Goal: Task Accomplishment & Management: Manage account settings

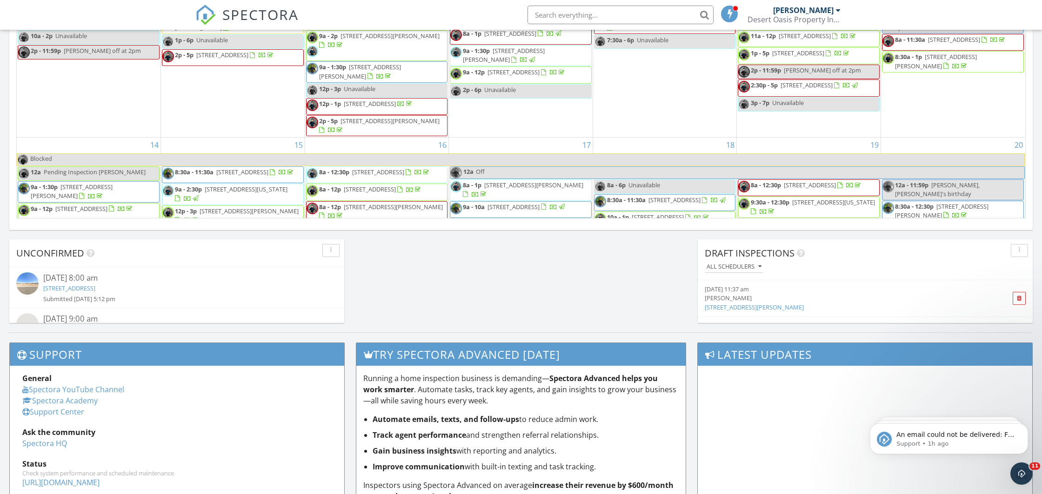
click at [579, 13] on input "text" at bounding box center [620, 15] width 186 height 19
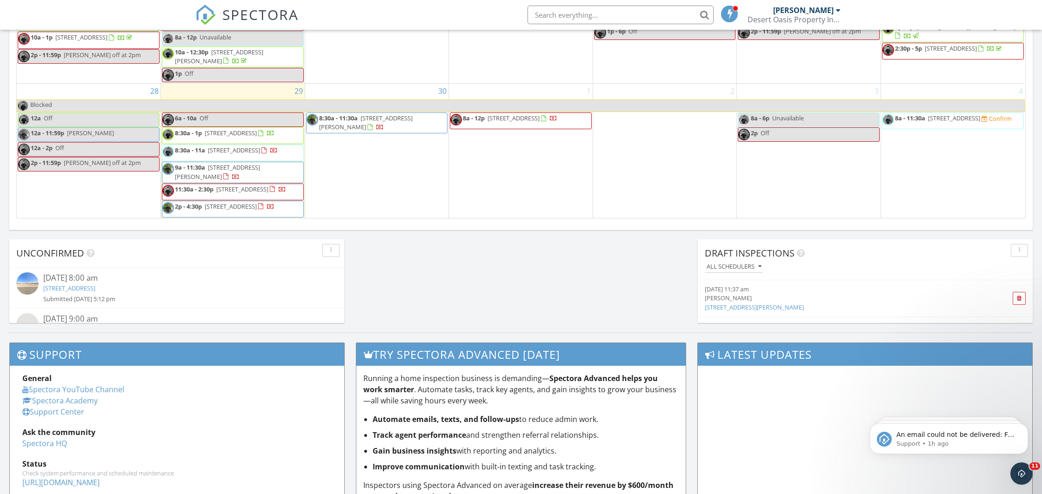
paste input "17472"
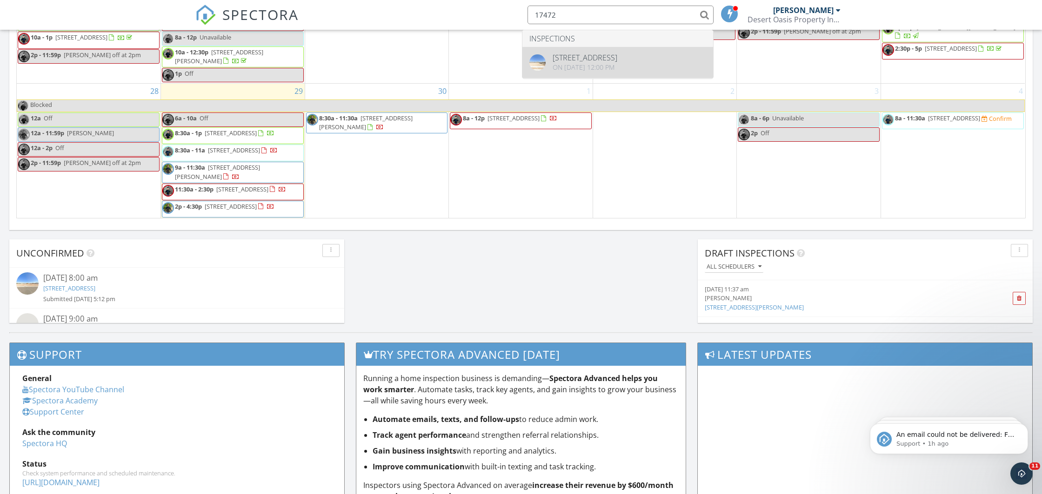
type input "17472"
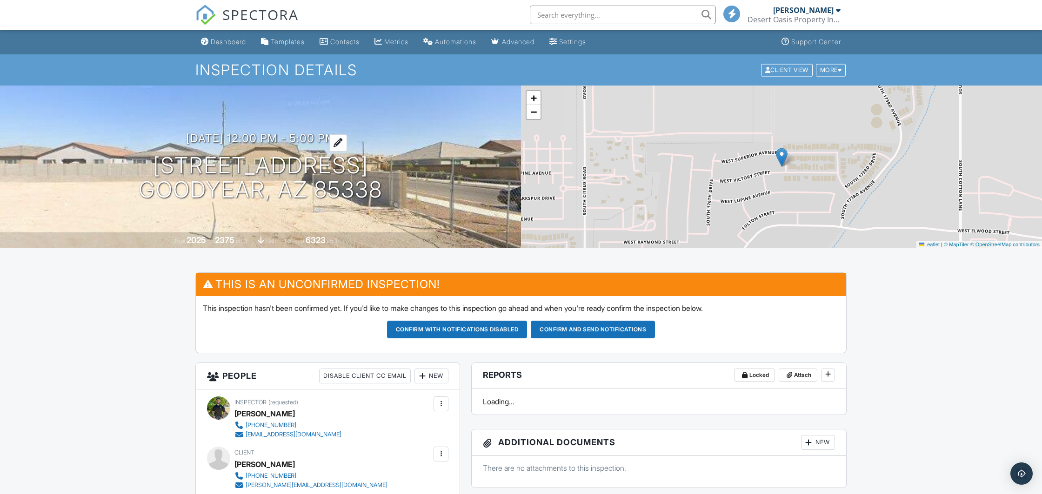
click at [244, 135] on h3 "[DATE] 12:00 pm - 5:00 pm" at bounding box center [260, 138] width 149 height 13
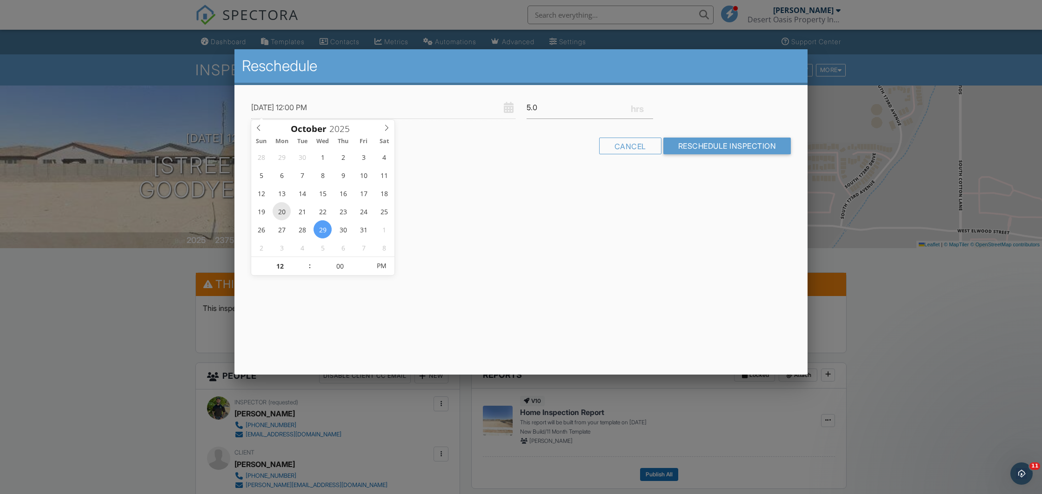
type input "10/20/2025 12:00 PM"
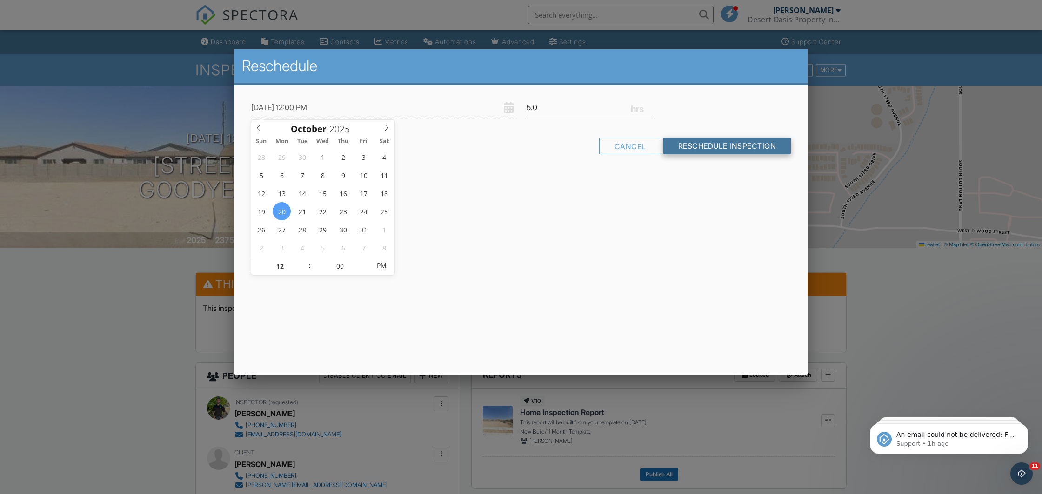
click at [710, 144] on input "Reschedule Inspection" at bounding box center [727, 146] width 128 height 17
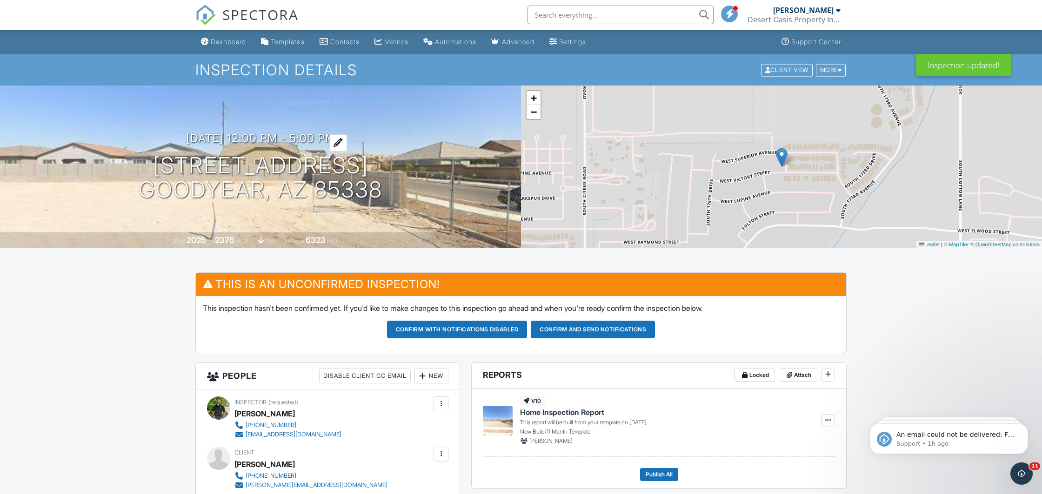
click at [255, 136] on h3 "10/20/2025 12:00 pm - 5:00 pm" at bounding box center [260, 138] width 149 height 13
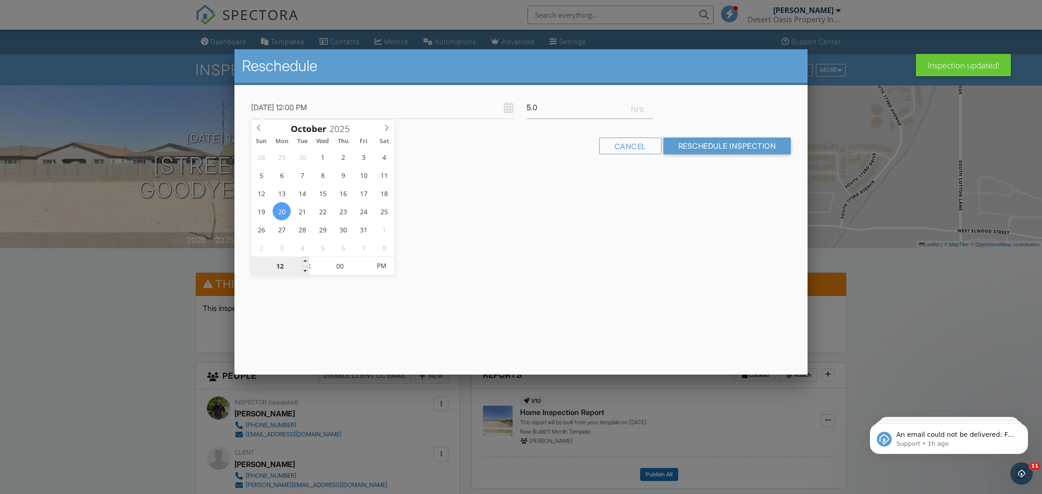
click at [280, 267] on input "12" at bounding box center [279, 266] width 57 height 19
type input "10/20/2025 1:00 PM"
type input "01"
type input "10/20/2025 11:00 PM"
type input "11"
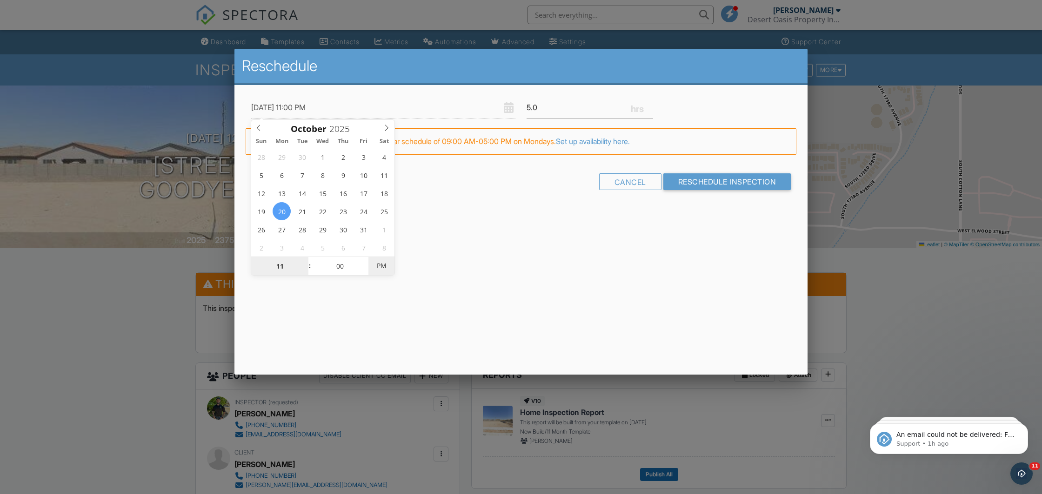
type input "10/20/2025 11:00 AM"
click at [381, 264] on span "PM" at bounding box center [381, 266] width 26 height 19
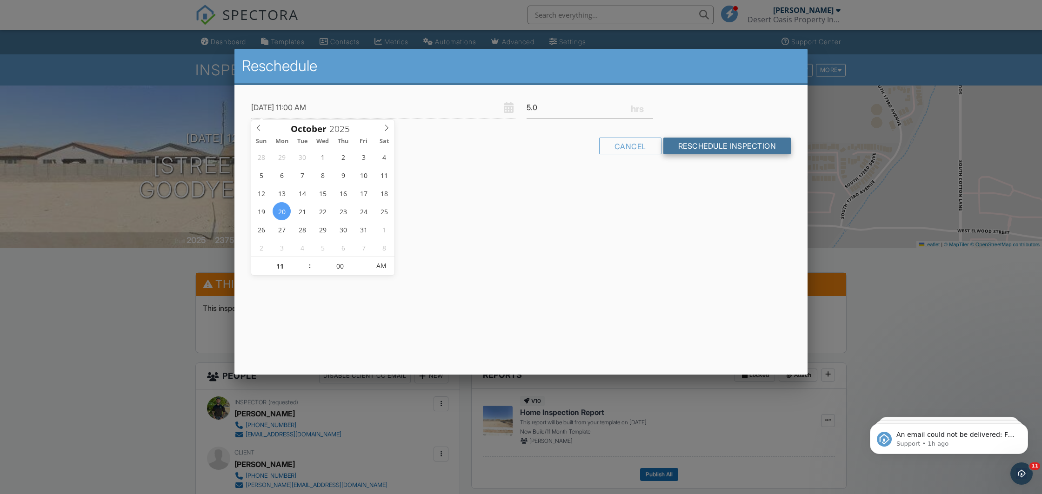
click at [698, 147] on input "Reschedule Inspection" at bounding box center [727, 146] width 128 height 17
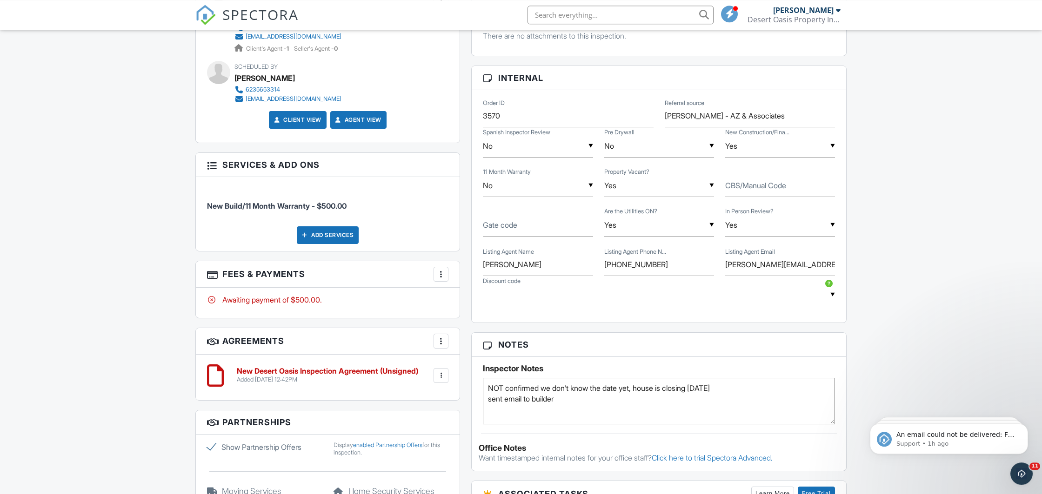
scroll to position [537, 0]
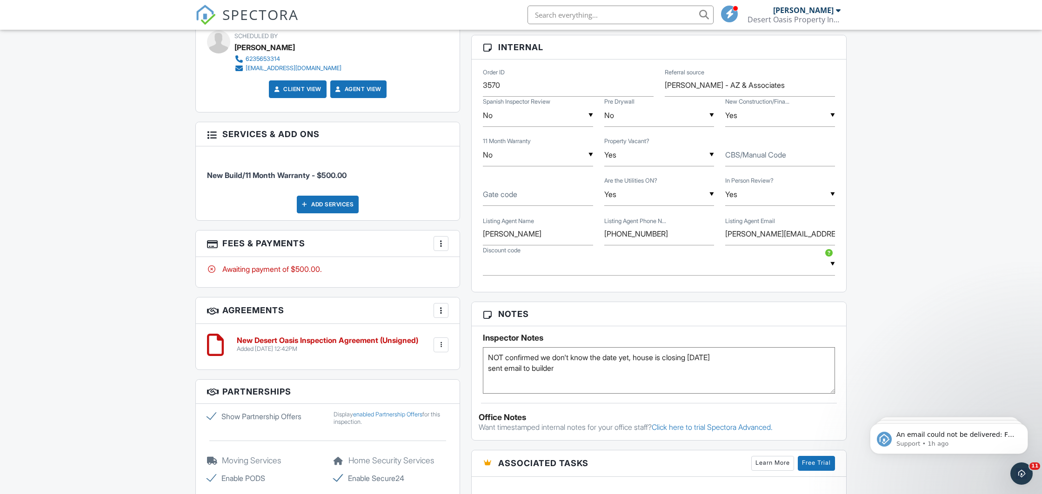
drag, startPoint x: 742, startPoint y: 357, endPoint x: 441, endPoint y: 360, distance: 300.4
click at [483, 360] on textarea "NOT confirmed we don't know the date yet, house is closing [DATE] sent email to…" at bounding box center [659, 370] width 352 height 46
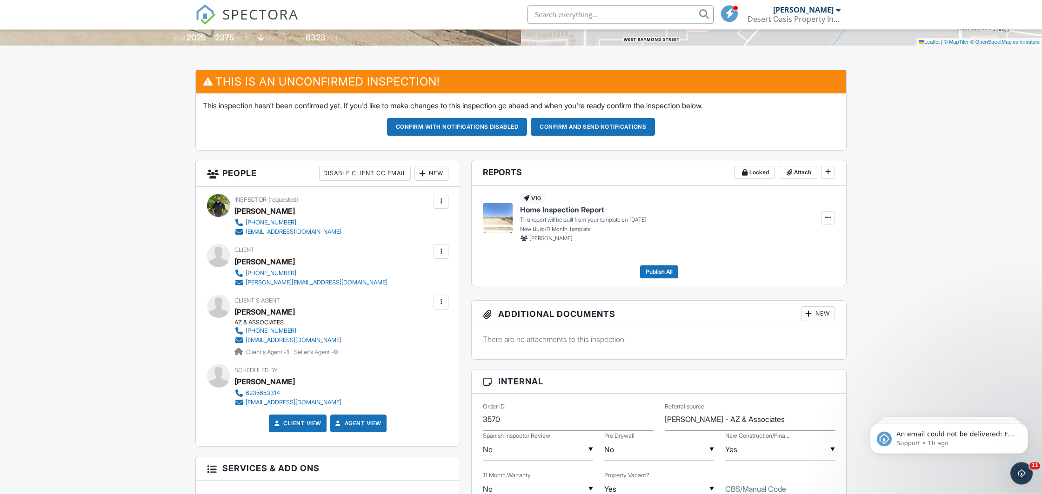
scroll to position [195, 0]
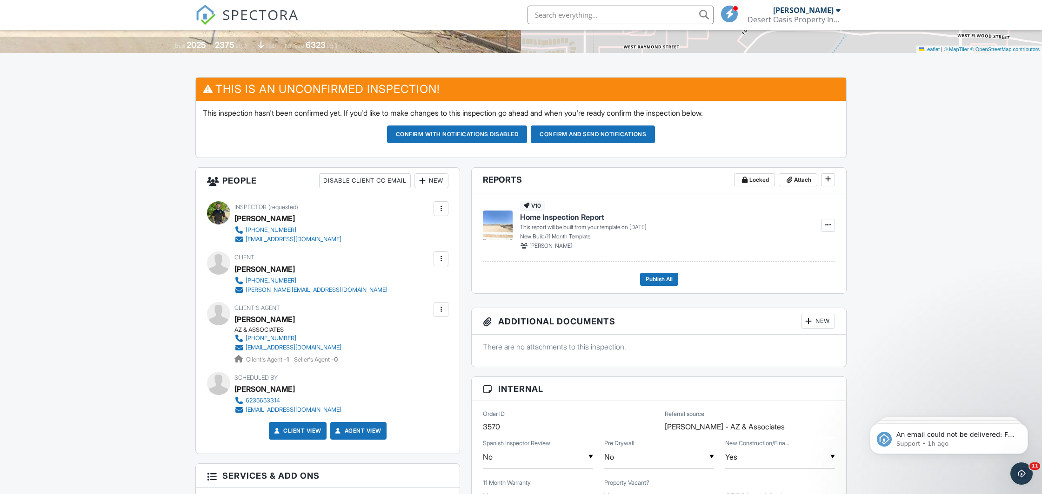
type textarea "agent using us for the first time, requested Joe sent email to builder"
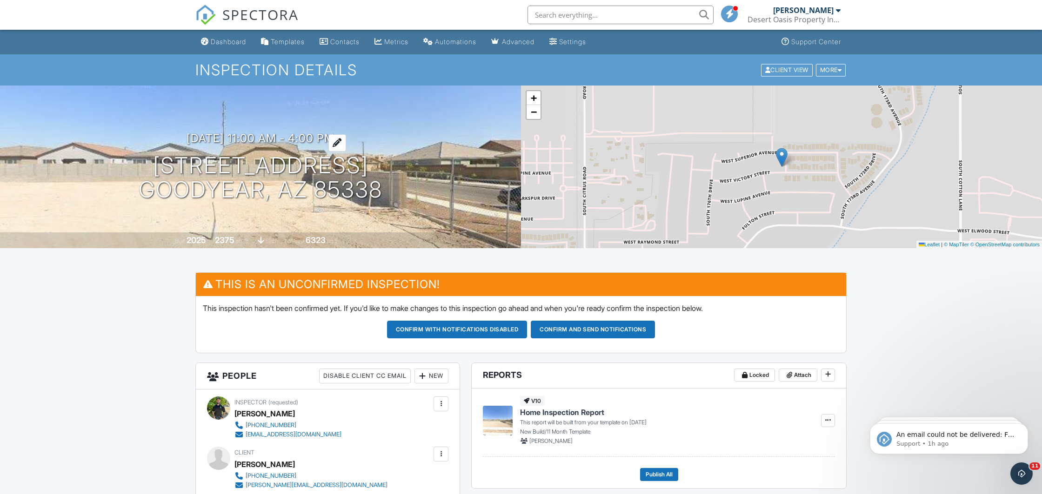
click at [253, 133] on h3 "10/20/2025 11:00 am - 4:00 pm" at bounding box center [260, 138] width 148 height 13
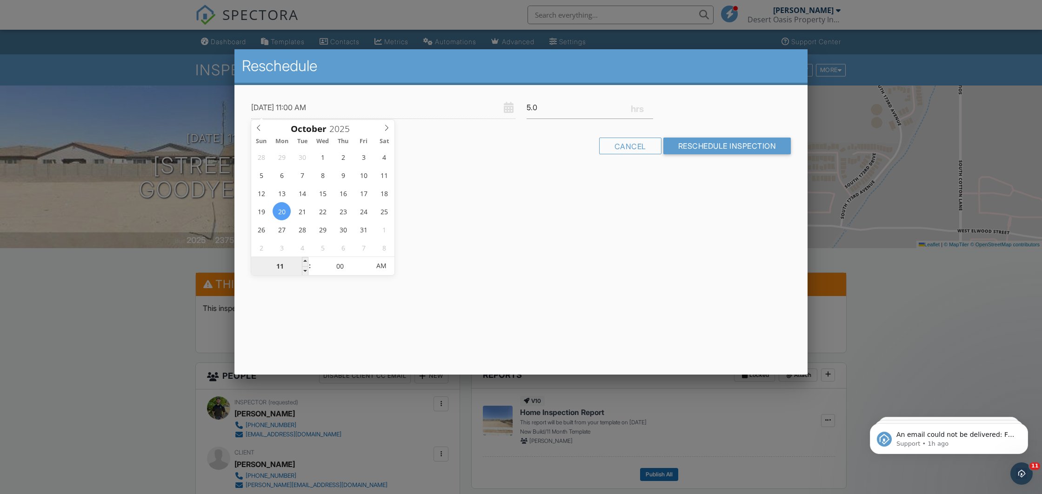
click at [279, 271] on input "11" at bounding box center [279, 266] width 57 height 19
type input "10/20/2025 1:00 AM"
type input "01"
type input "10/20/2025 12:00 AM"
type input "12"
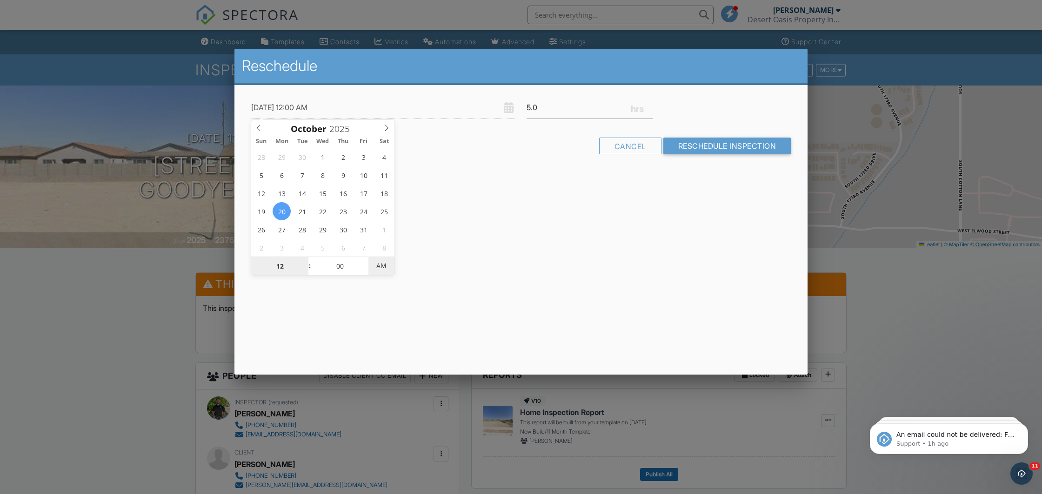
type input "10/20/2025 12:00 PM"
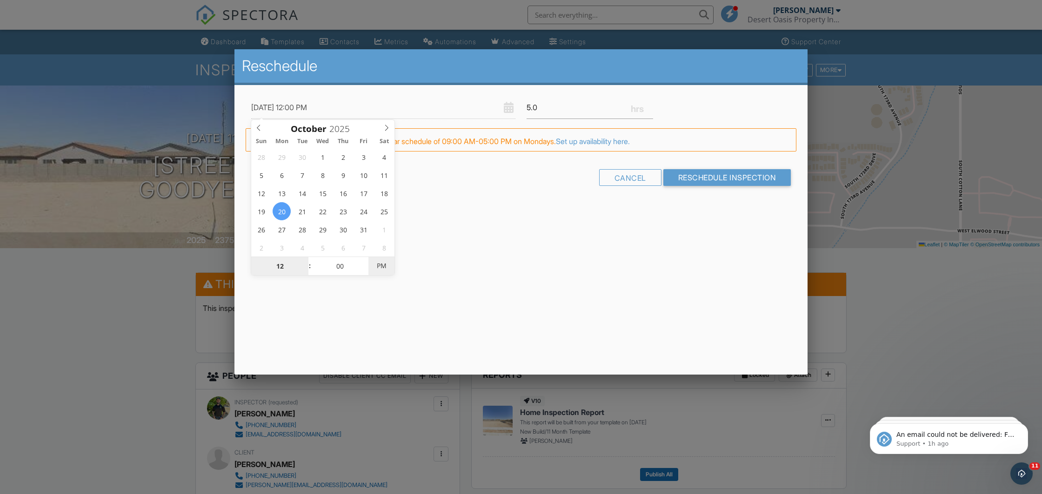
click at [381, 265] on span "PM" at bounding box center [381, 266] width 26 height 19
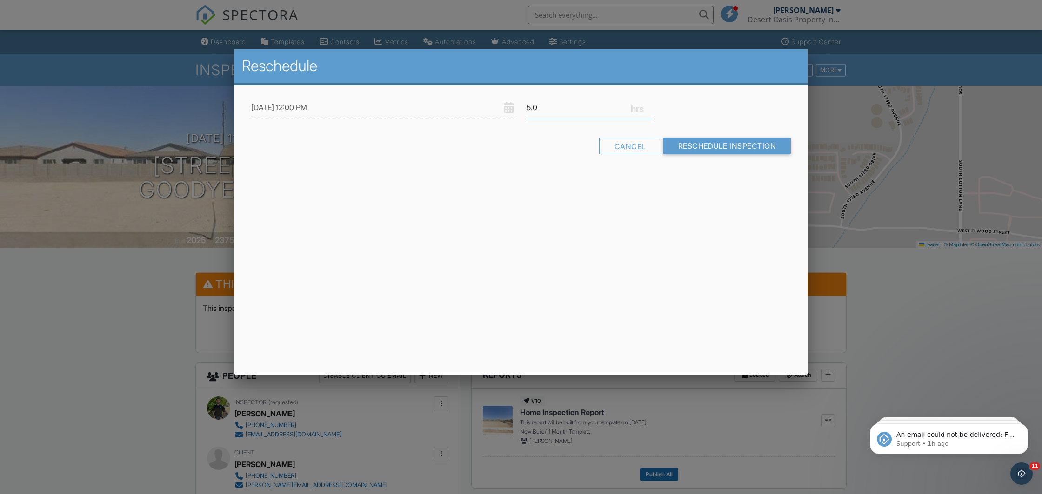
drag, startPoint x: 550, startPoint y: 107, endPoint x: 478, endPoint y: 113, distance: 72.3
click at [526, 112] on input "5.0" at bounding box center [589, 107] width 126 height 23
type input "4"
click at [718, 144] on input "Reschedule Inspection" at bounding box center [727, 146] width 128 height 17
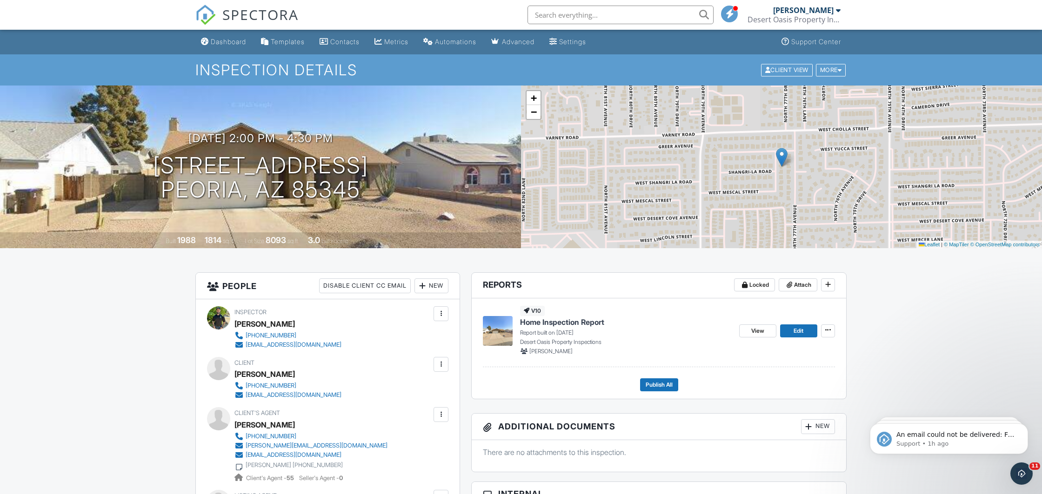
click at [234, 12] on span "SPECTORA" at bounding box center [260, 15] width 76 height 20
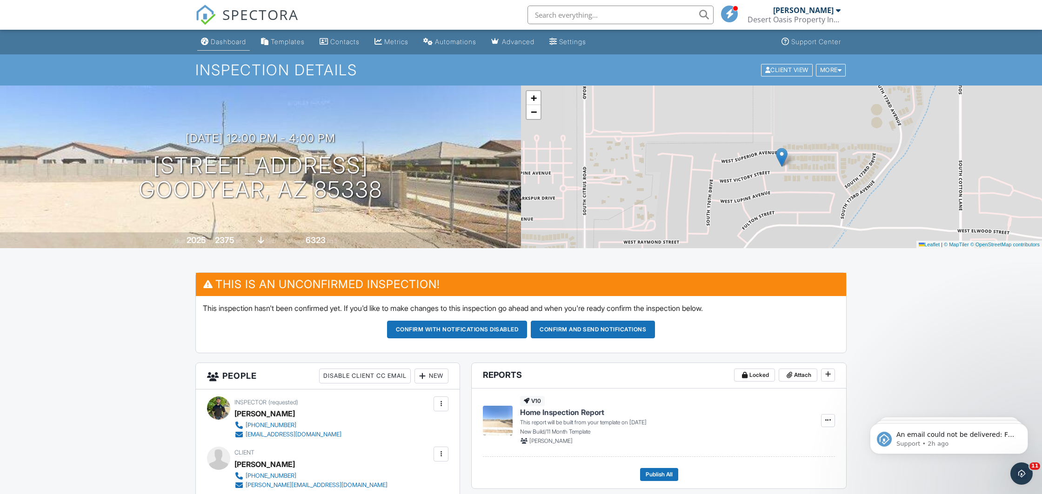
click at [221, 43] on div "Dashboard" at bounding box center [228, 42] width 35 height 8
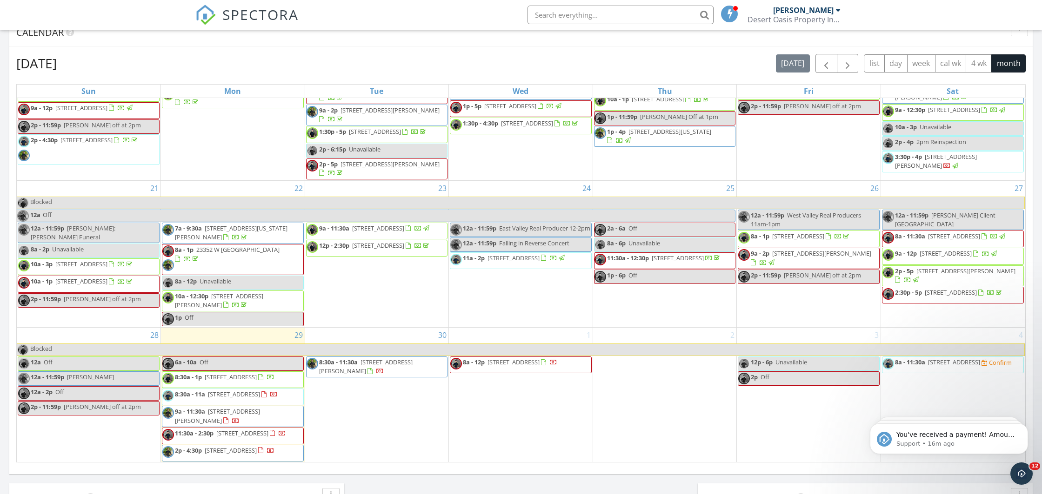
scroll to position [307, 0]
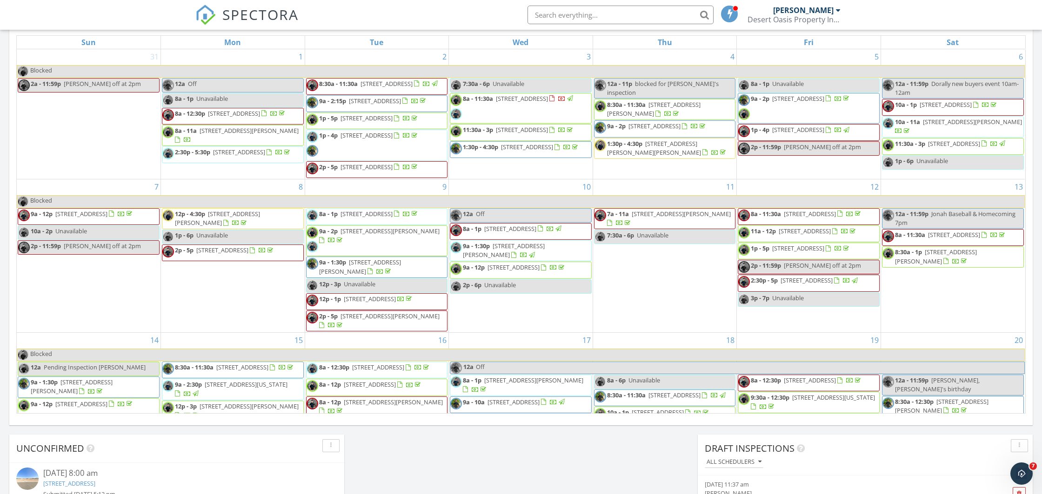
scroll to position [293, 0]
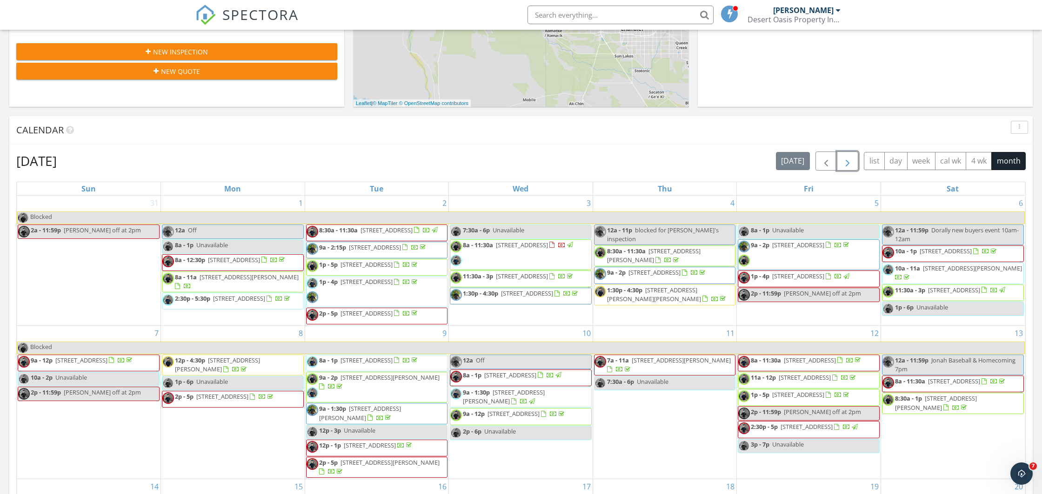
click at [852, 163] on button "button" at bounding box center [847, 161] width 22 height 19
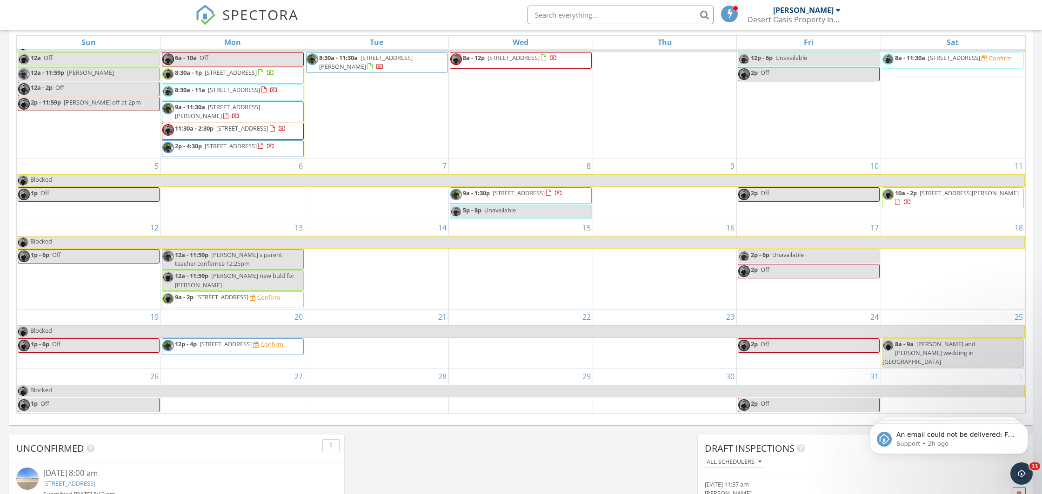
scroll to position [537, 0]
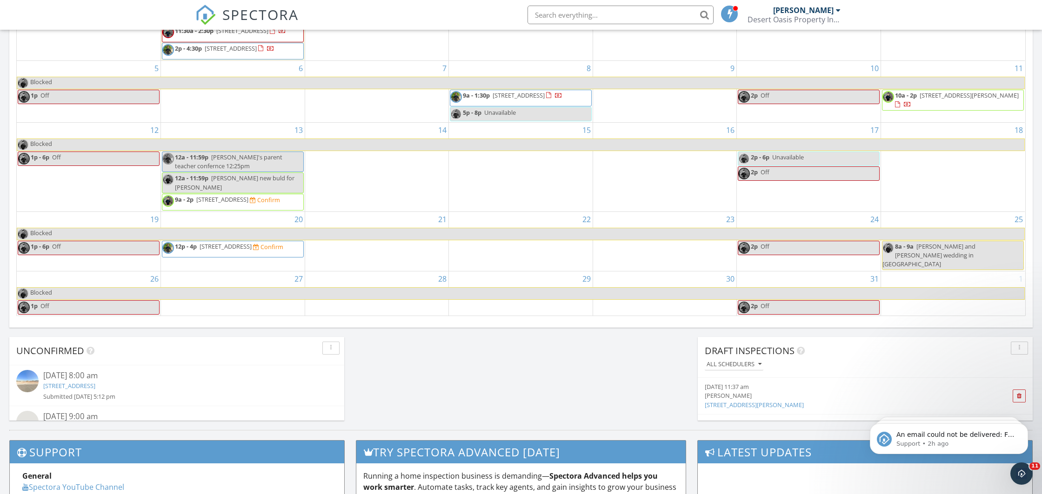
click at [207, 283] on div "27" at bounding box center [233, 294] width 144 height 44
click at [229, 243] on link "Inspection" at bounding box center [232, 243] width 48 height 15
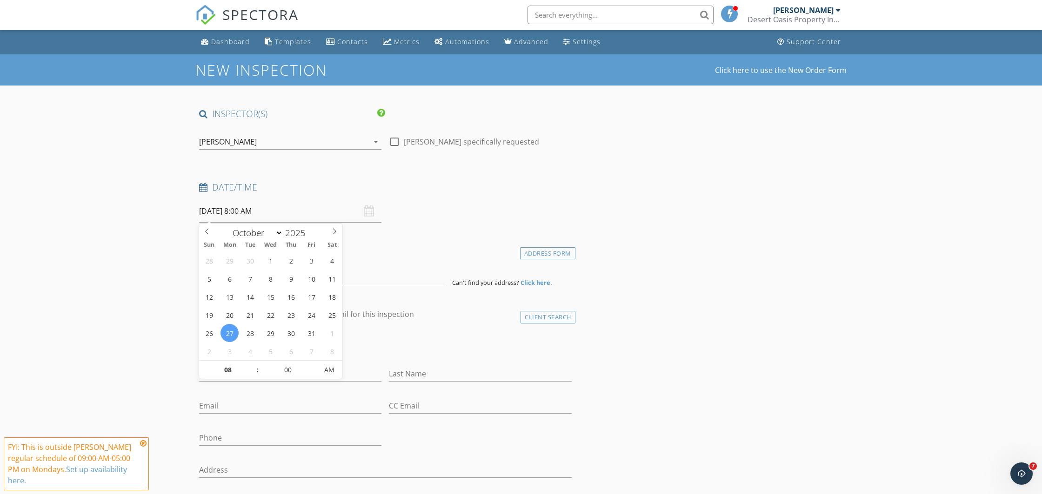
click at [221, 213] on input "[DATE] 8:00 AM" at bounding box center [290, 211] width 182 height 23
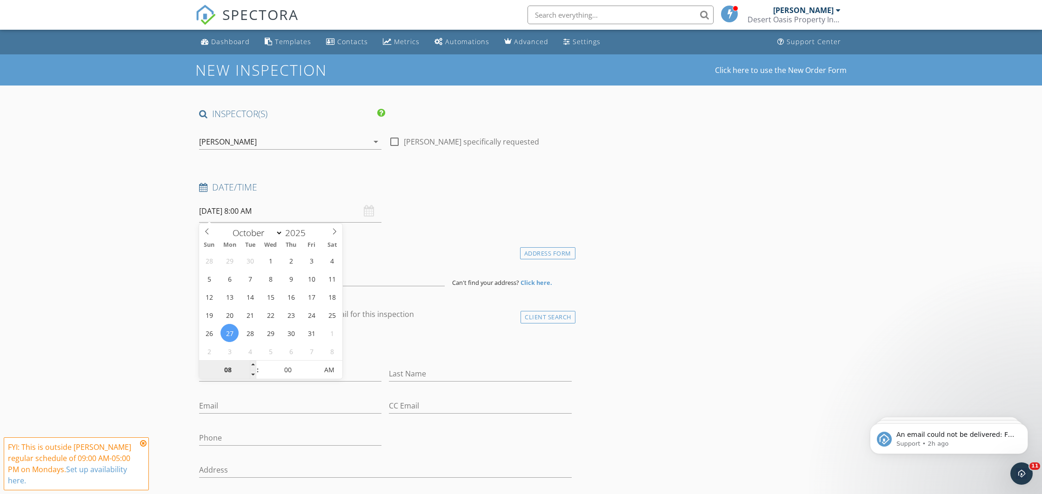
click at [226, 372] on input "08" at bounding box center [227, 370] width 57 height 19
type input "9"
type input "[DATE] 9:00 AM"
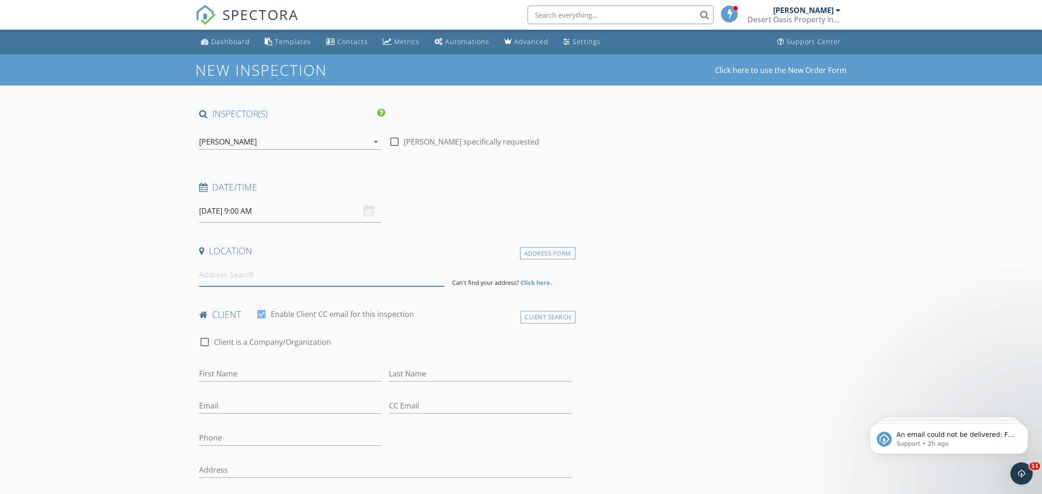
click at [214, 277] on input at bounding box center [321, 275] width 245 height 23
paste input "#200"
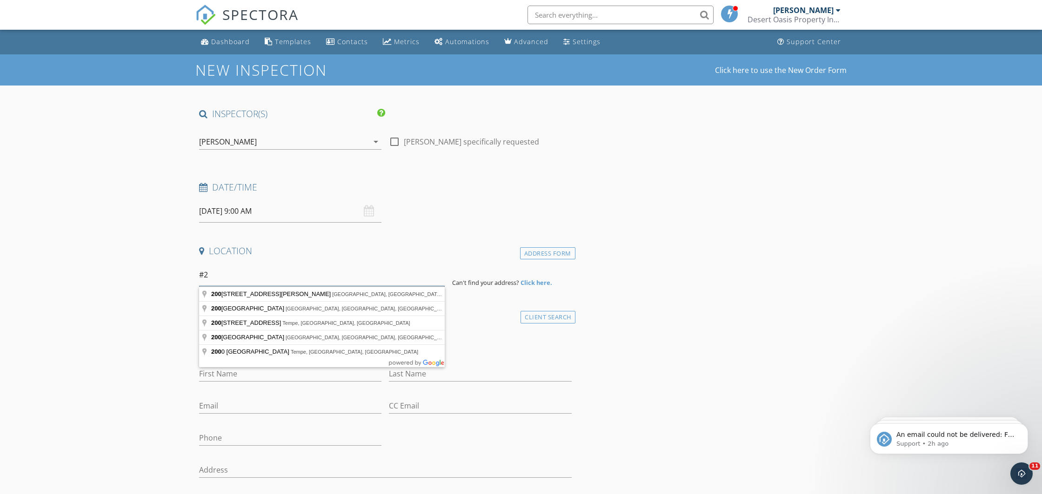
type input "#"
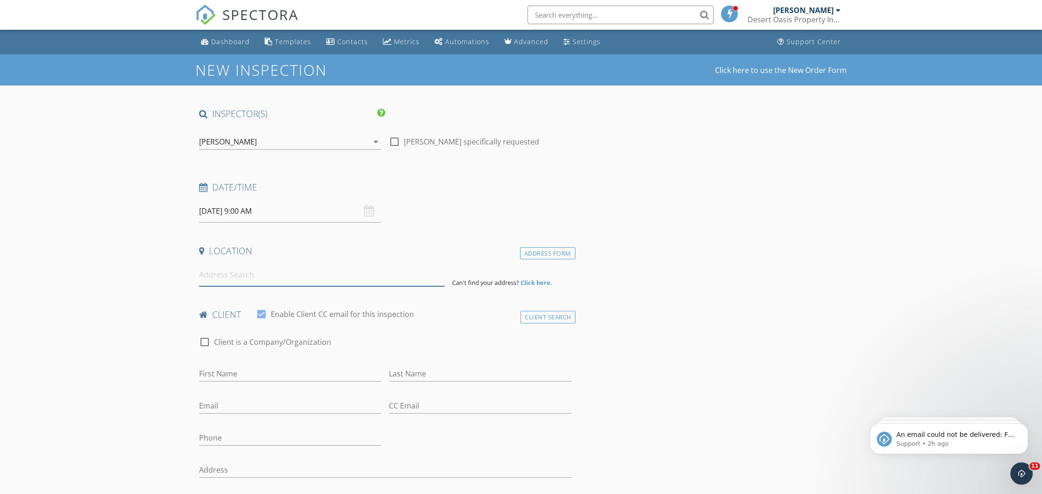
paste input "3810 S. Bridlewood"
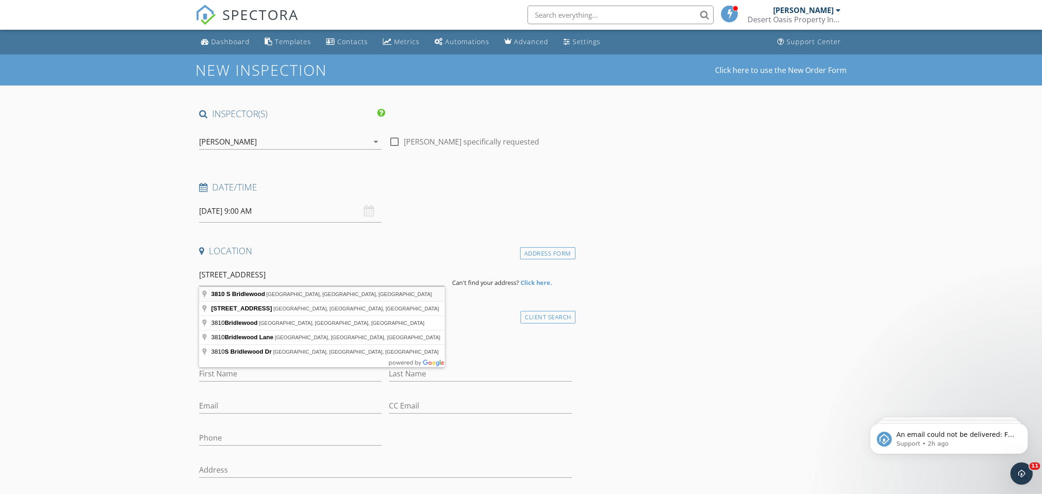
type input "3810 S Bridlewood, Mesa, AZ, USA"
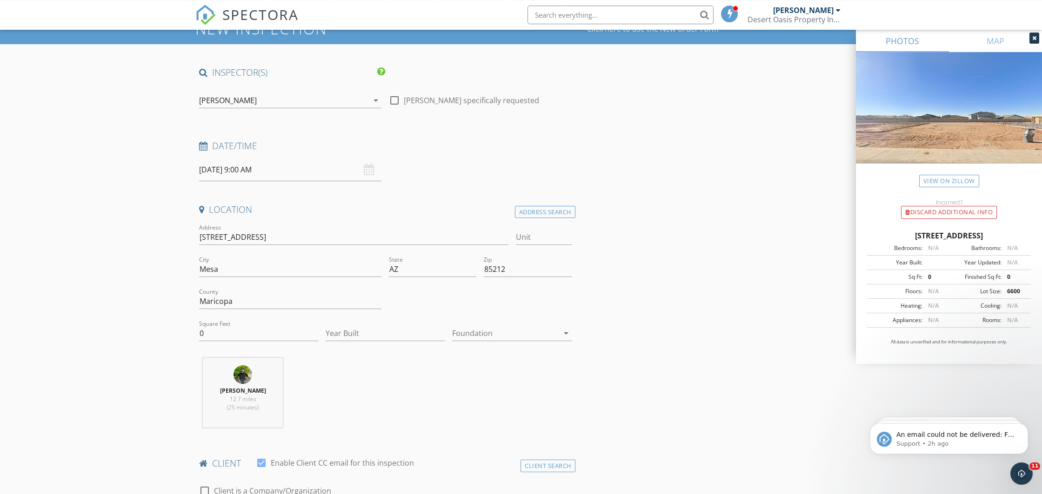
scroll to position [98, 0]
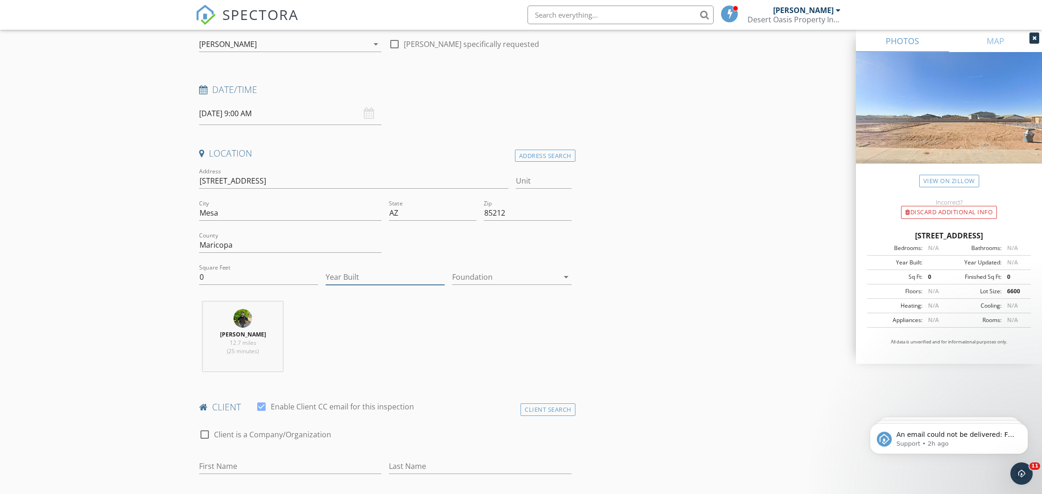
click at [345, 279] on input "Year Built" at bounding box center [384, 277] width 119 height 15
type input "2025"
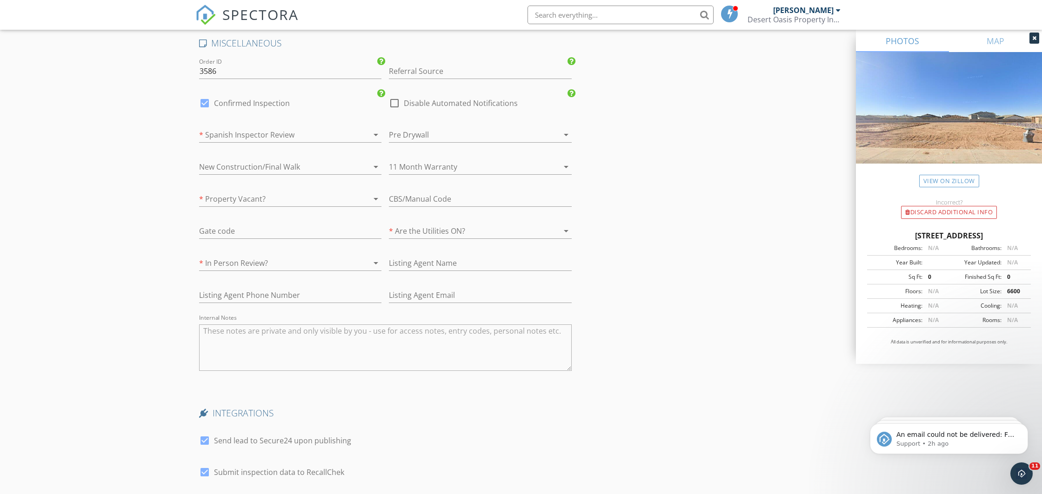
scroll to position [1483, 0]
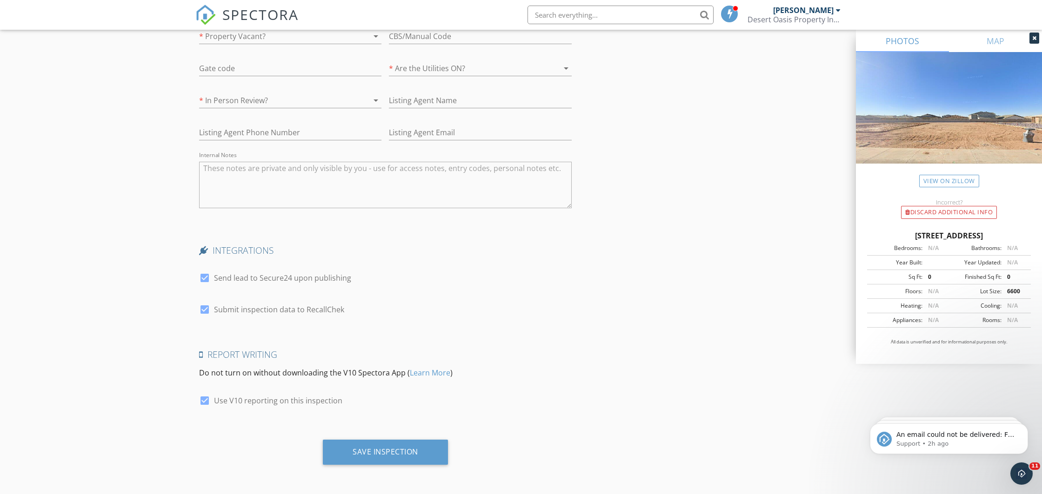
click at [286, 190] on textarea "Internal Notes" at bounding box center [385, 185] width 372 height 46
type textarea "Need to add square footage"
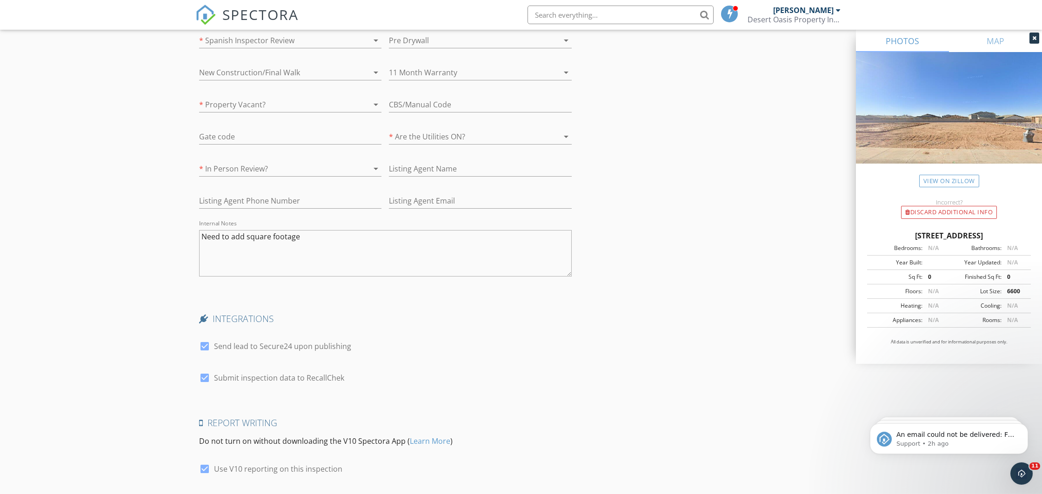
scroll to position [1337, 0]
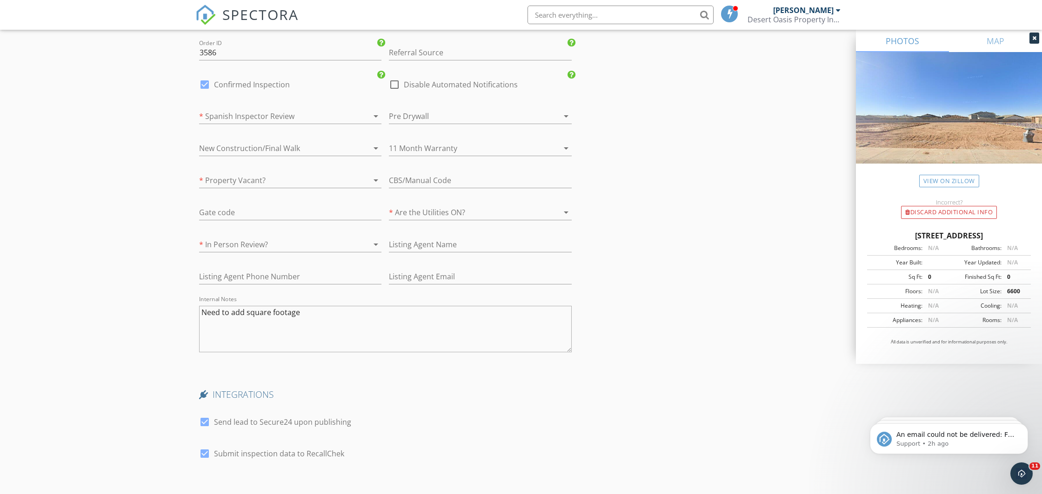
click at [238, 150] on div at bounding box center [277, 148] width 156 height 15
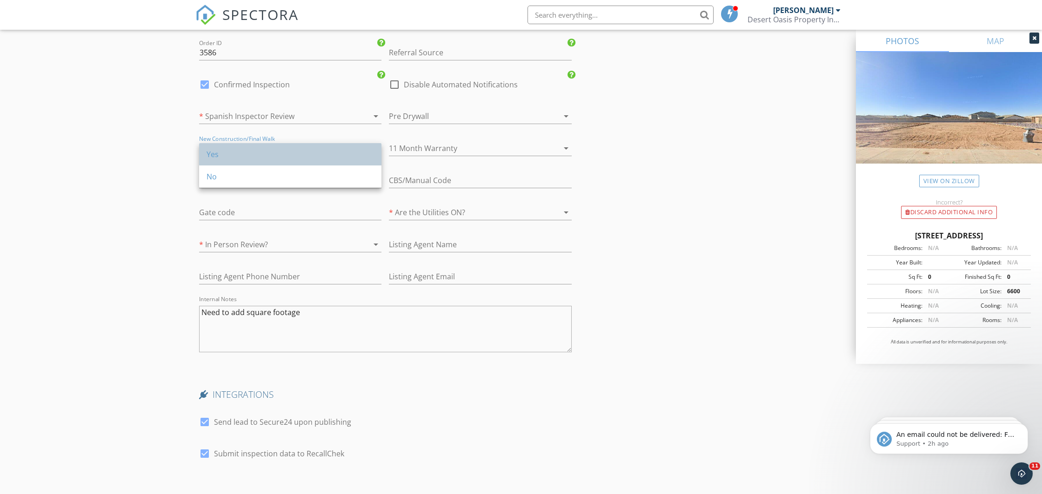
click at [239, 156] on div "Yes" at bounding box center [289, 154] width 167 height 11
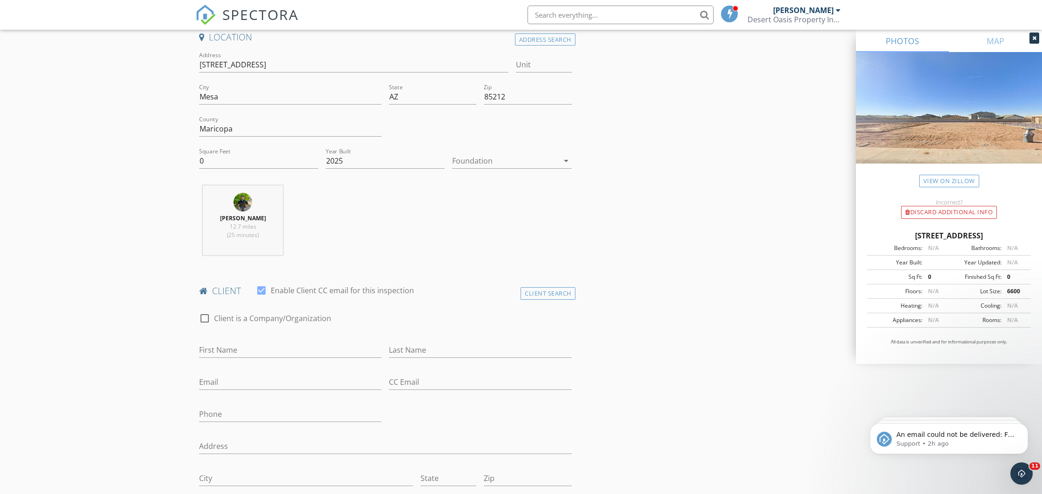
scroll to position [312, 0]
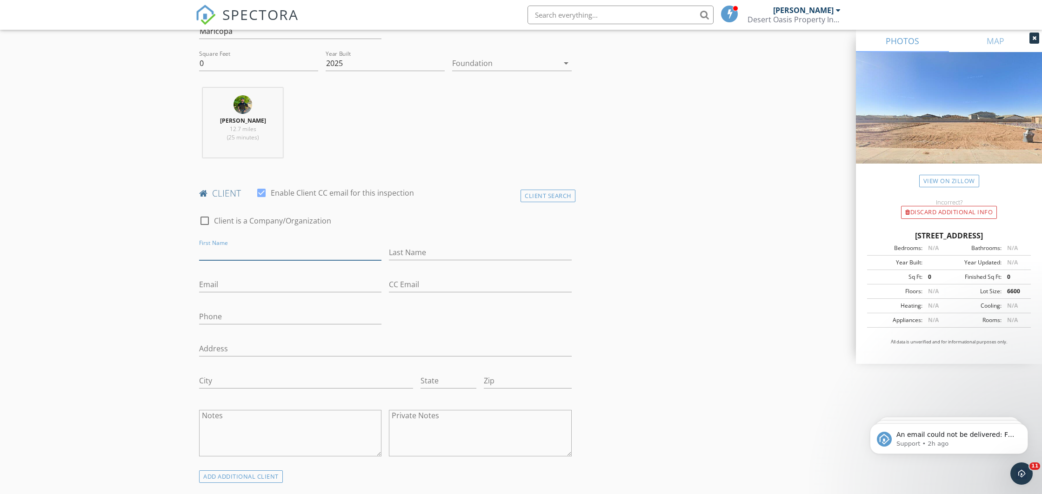
click at [224, 253] on input "First Name" at bounding box center [290, 252] width 182 height 15
paste input "Hang Hong Thuy Nguyen"
drag, startPoint x: 241, startPoint y: 252, endPoint x: 323, endPoint y: 245, distance: 81.6
click at [323, 245] on input "Hang Hong Thuy Nguyen" at bounding box center [290, 252] width 182 height 15
type input "Hang Hong Thuy Nguyen"
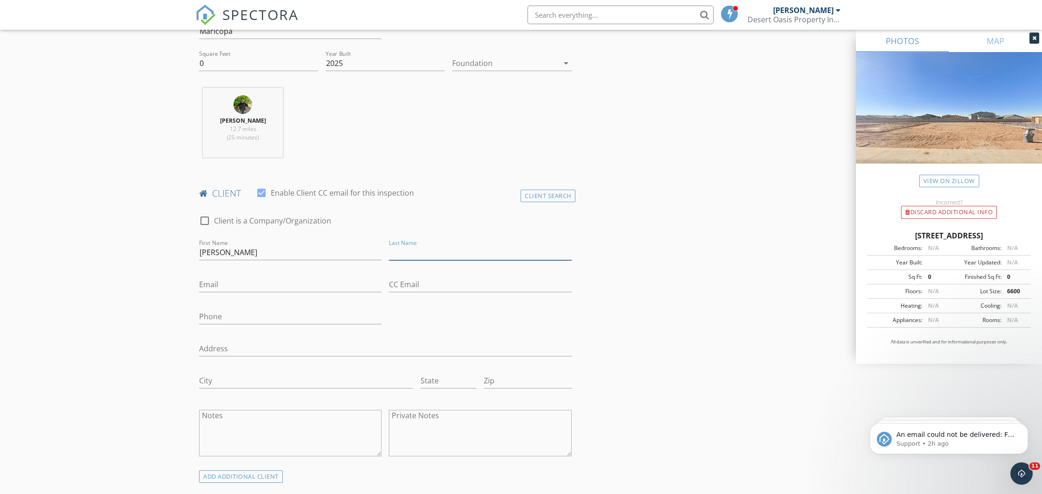
click at [425, 254] on input "Last Name" at bounding box center [480, 252] width 182 height 15
paste input "Thuy Nguyen"
type input "Thuy Nguyen"
click at [328, 257] on input "Hang Hong Thuy Nguyen" at bounding box center [290, 252] width 182 height 15
type input "Hang Hong"
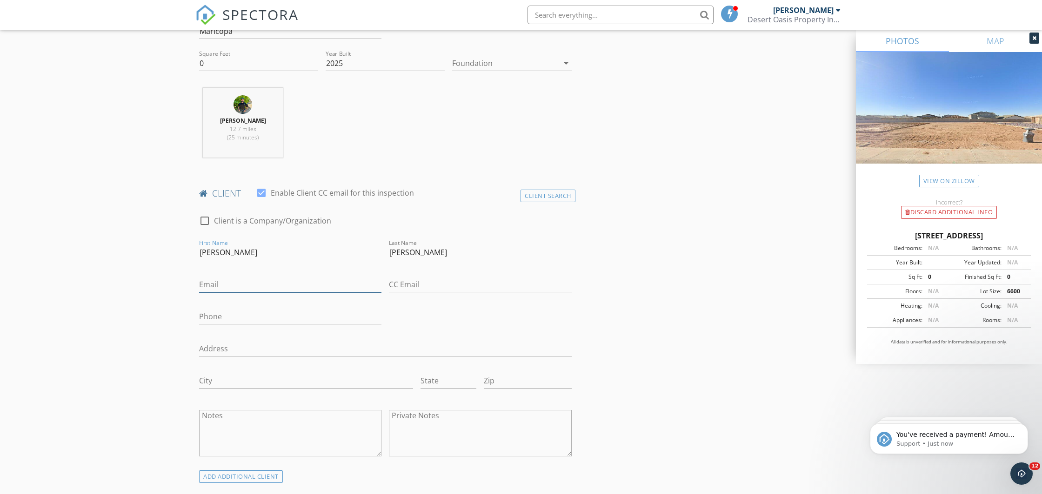
click at [237, 280] on input "Email" at bounding box center [290, 284] width 182 height 15
paste input "harristnguyen@gmail.com"
type input "harristnguyen@gmail.com"
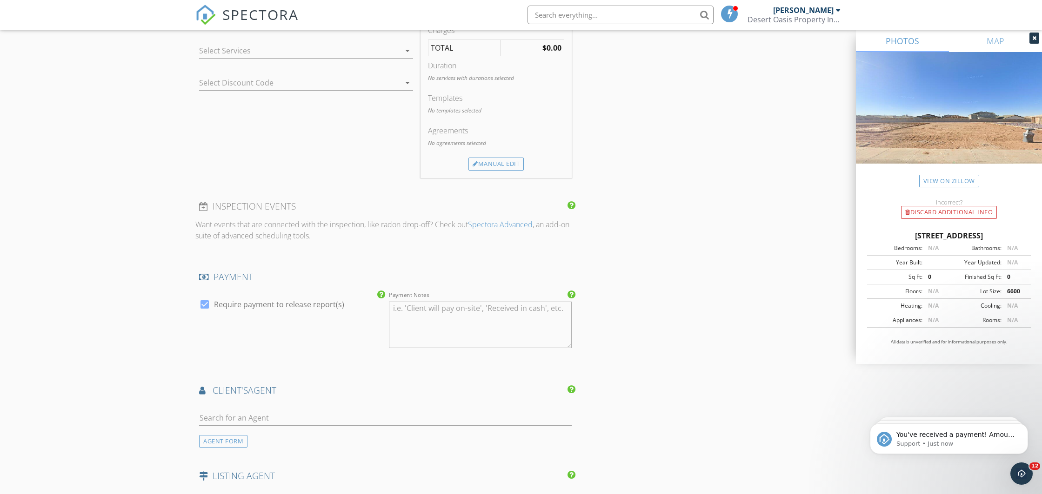
scroll to position [995, 0]
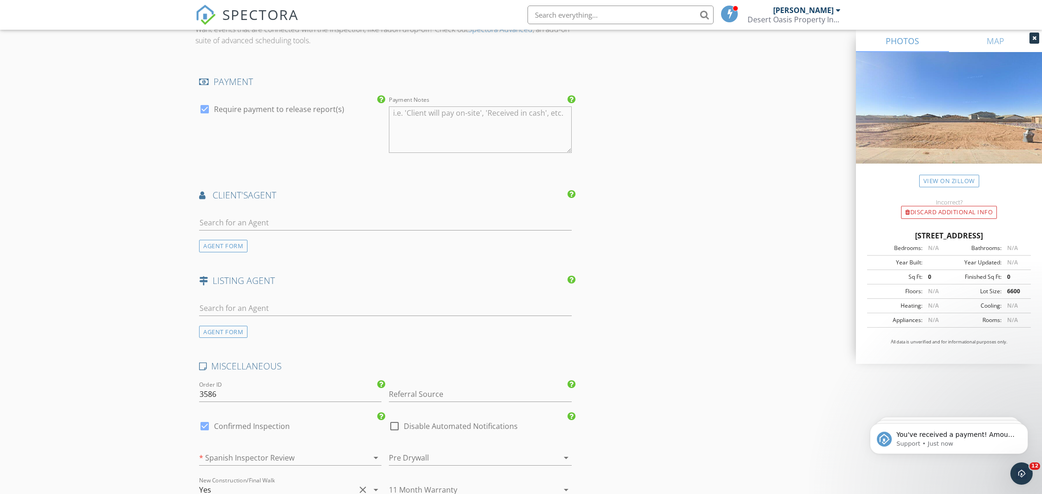
click at [208, 429] on div at bounding box center [205, 426] width 16 height 16
checkbox input "false"
checkbox input "true"
click at [237, 229] on input "text" at bounding box center [385, 222] width 372 height 15
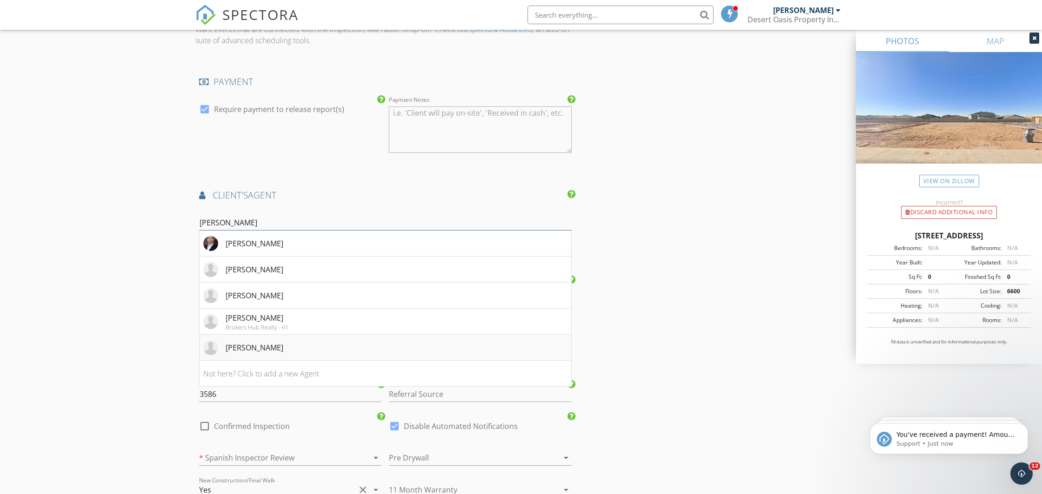
type input "chris"
click at [247, 351] on div "Christy Le" at bounding box center [255, 347] width 58 height 11
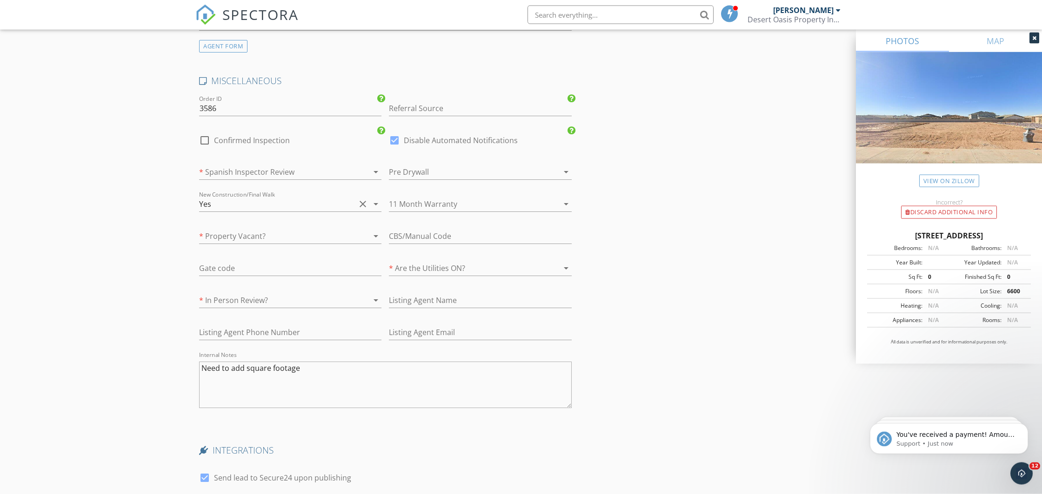
scroll to position [1581, 0]
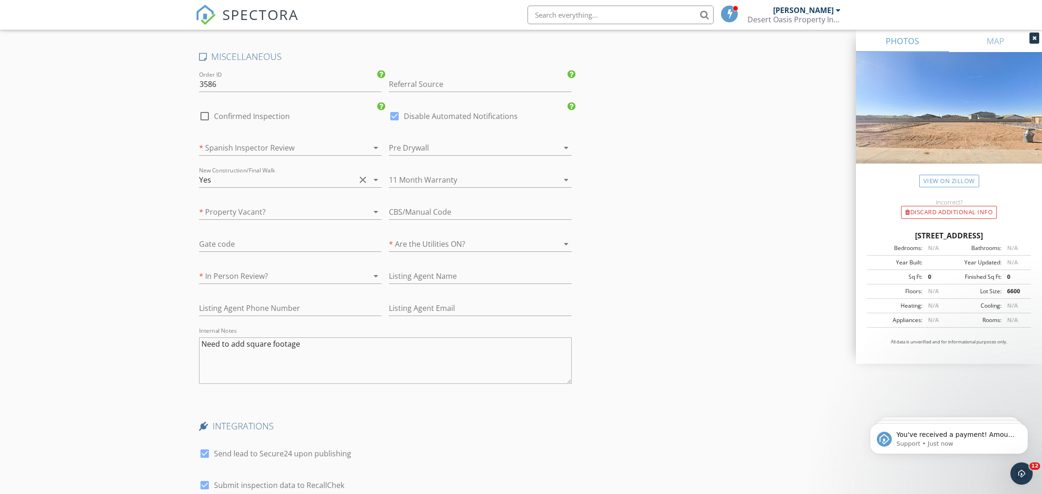
click at [212, 279] on div at bounding box center [277, 276] width 156 height 15
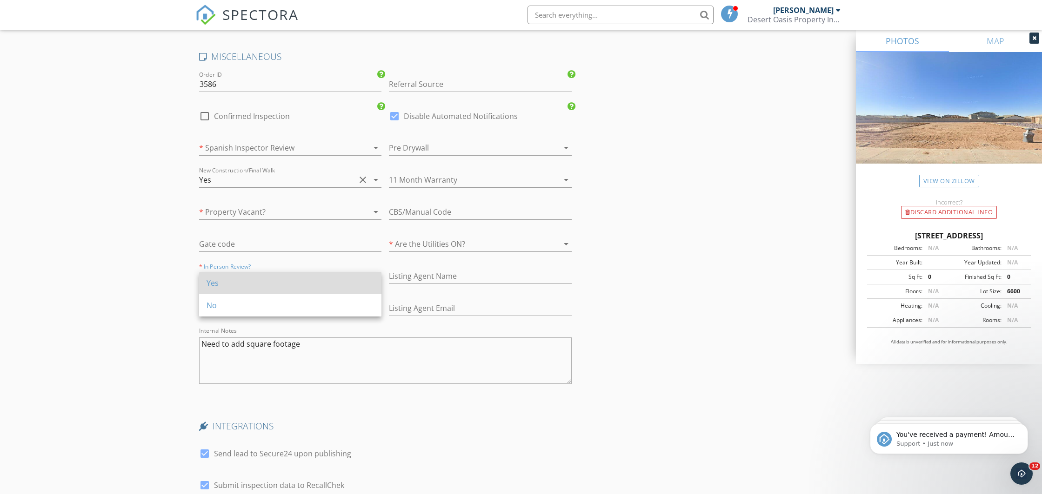
click at [224, 281] on div "Yes" at bounding box center [289, 283] width 167 height 11
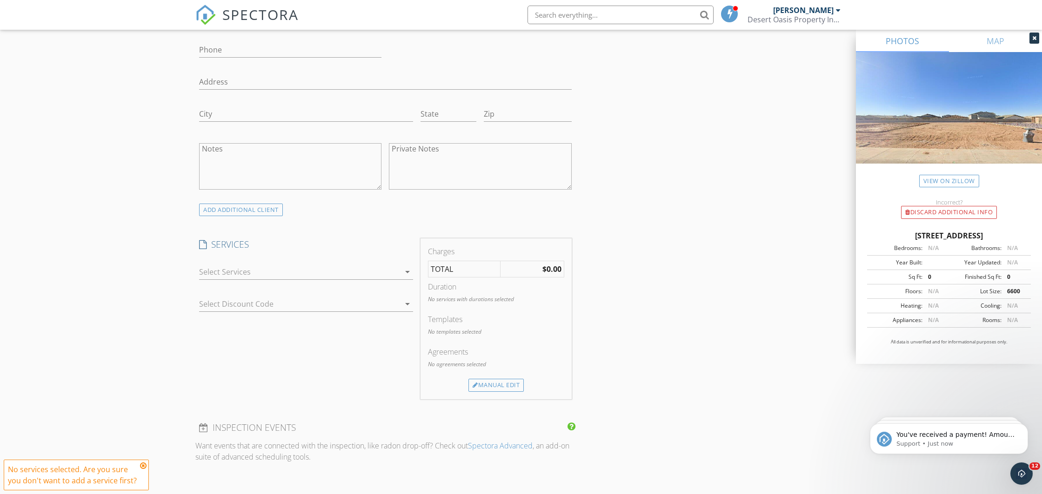
scroll to position [539, 0]
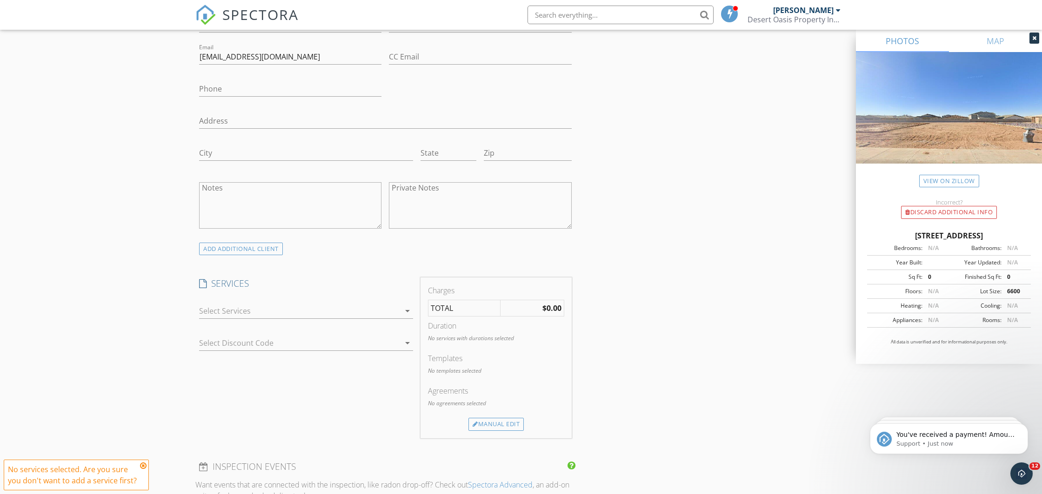
click at [204, 311] on div at bounding box center [299, 311] width 201 height 15
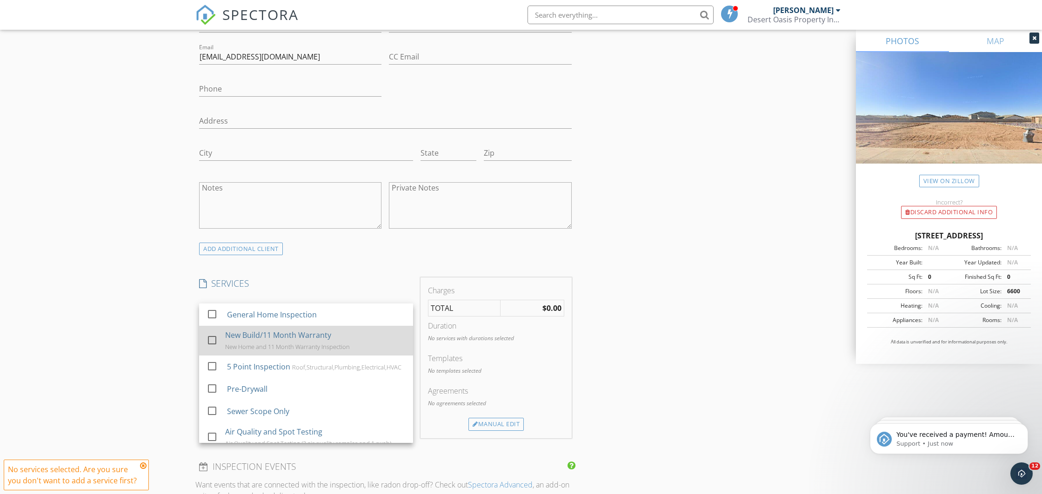
click at [212, 342] on div at bounding box center [212, 340] width 16 height 16
checkbox input "false"
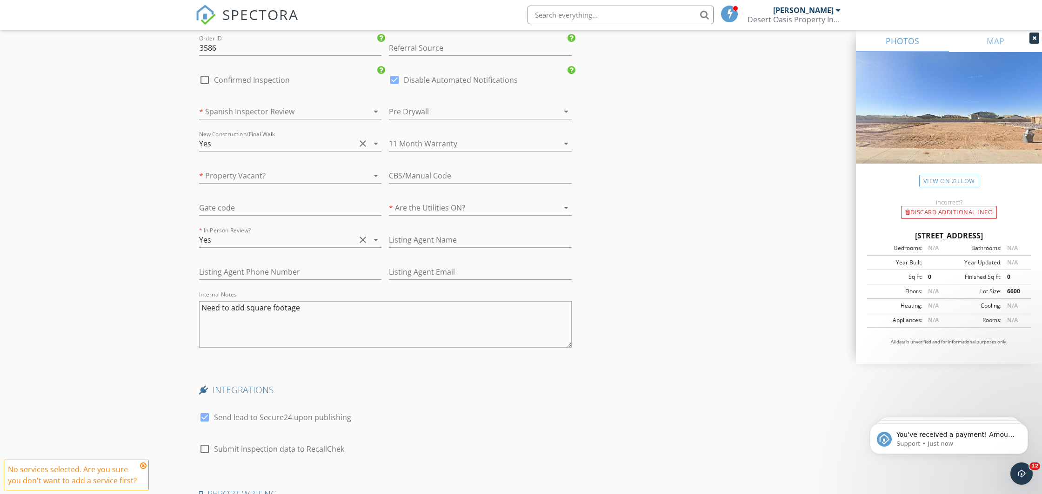
scroll to position [1766, 0]
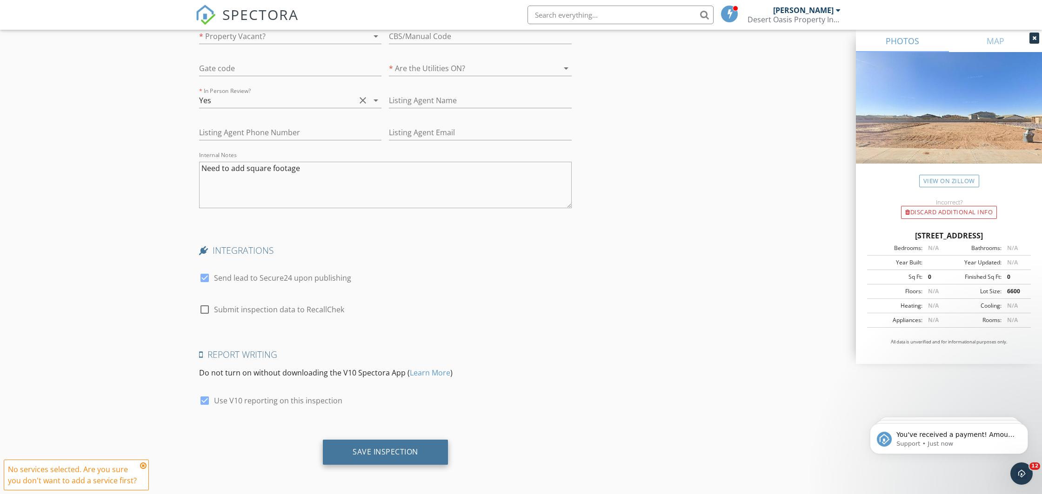
click at [387, 450] on div "Save Inspection" at bounding box center [385, 451] width 66 height 9
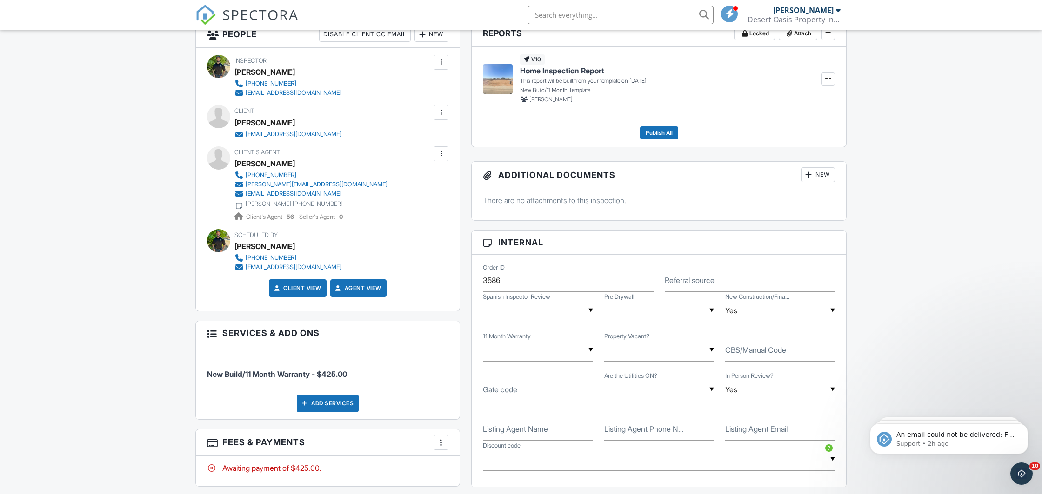
scroll to position [195, 0]
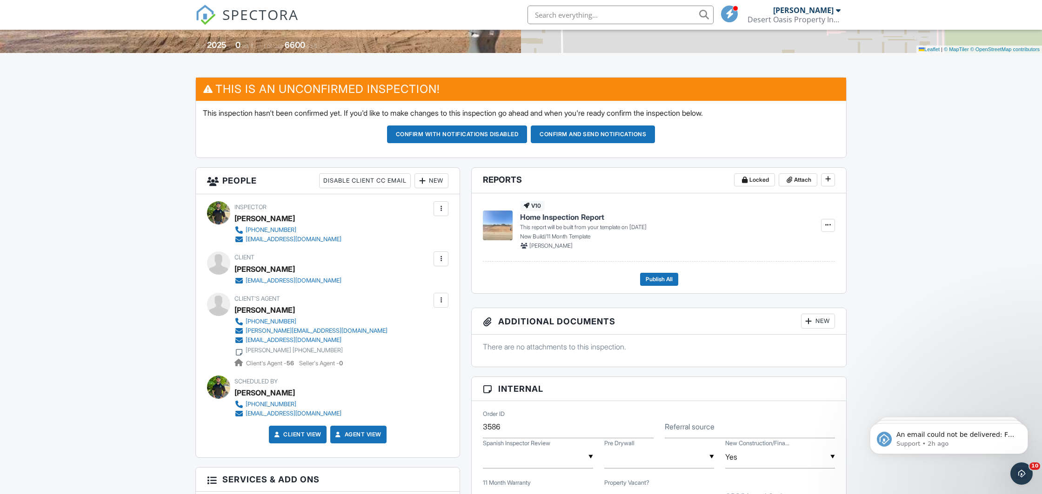
click at [438, 206] on div at bounding box center [440, 208] width 9 height 9
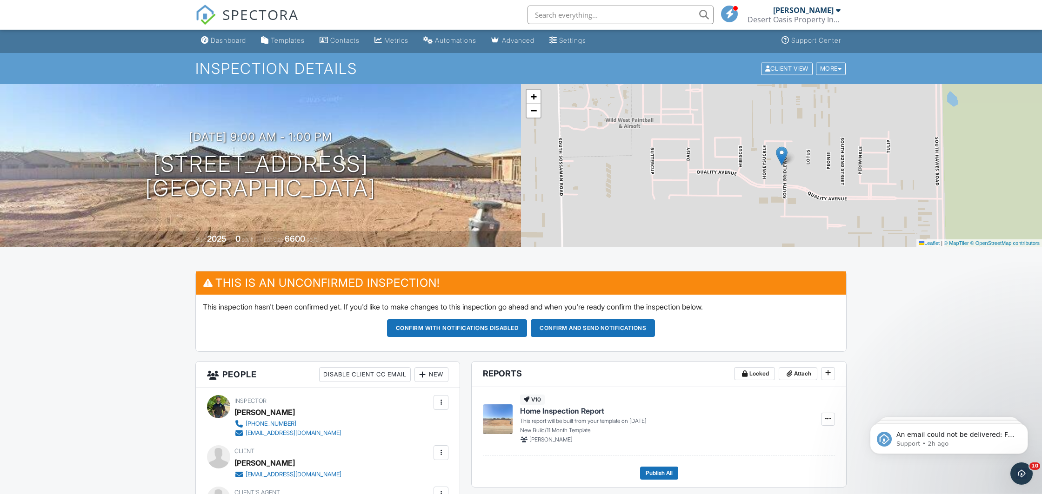
scroll to position [0, 0]
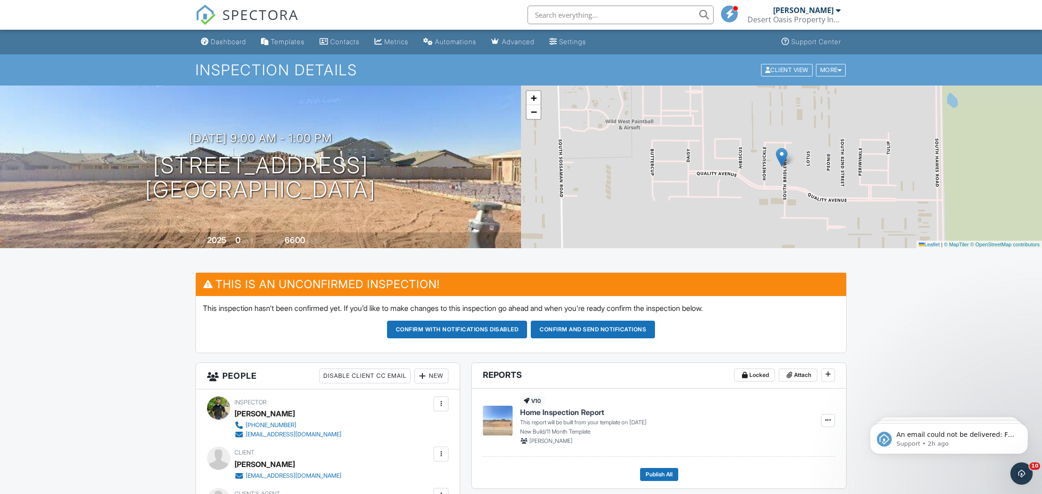
click at [593, 9] on input "text" at bounding box center [620, 15] width 186 height 19
paste input "17667"
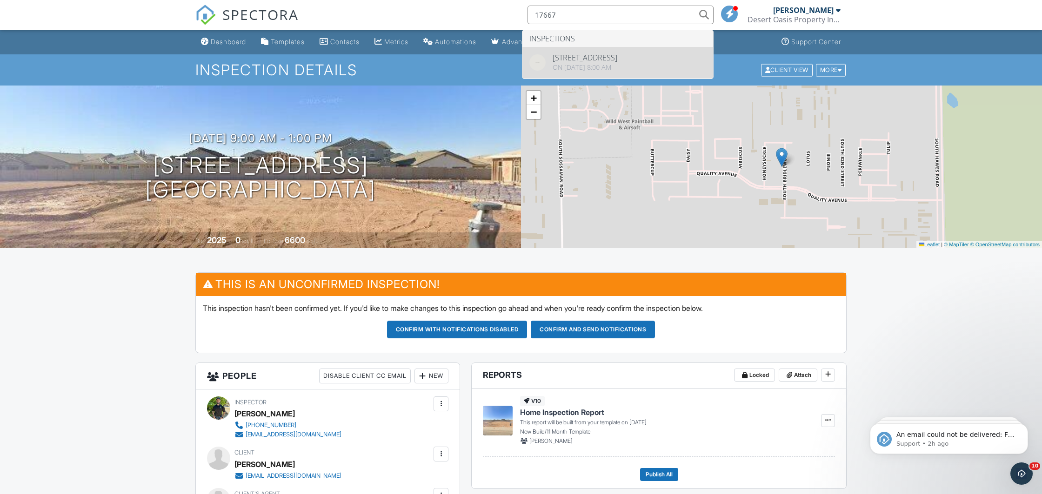
type input "17667"
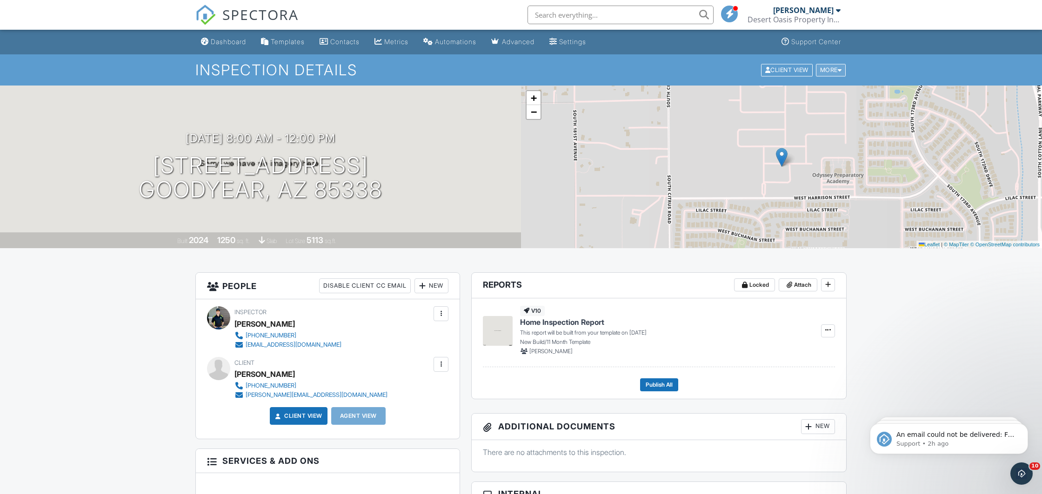
click at [838, 71] on div at bounding box center [839, 70] width 4 height 6
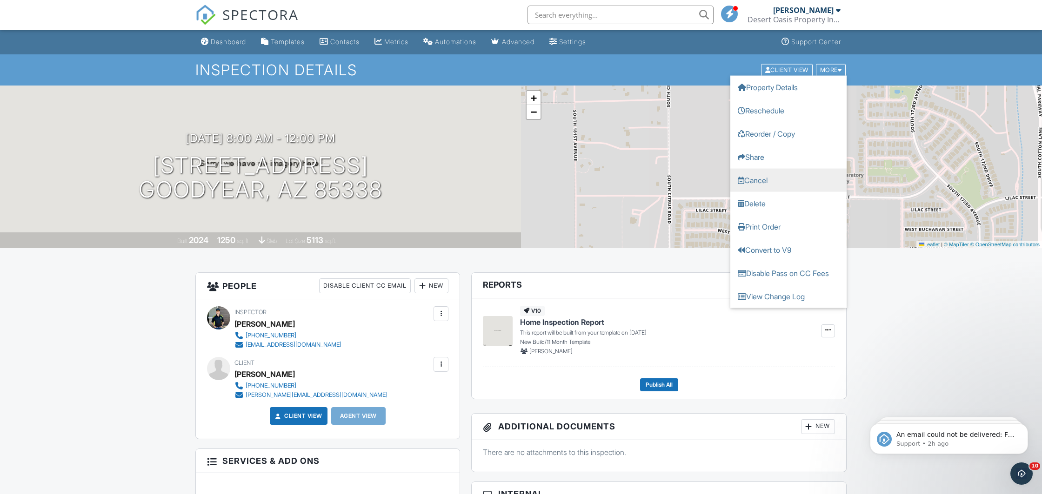
click at [763, 181] on link "Cancel" at bounding box center [788, 179] width 116 height 23
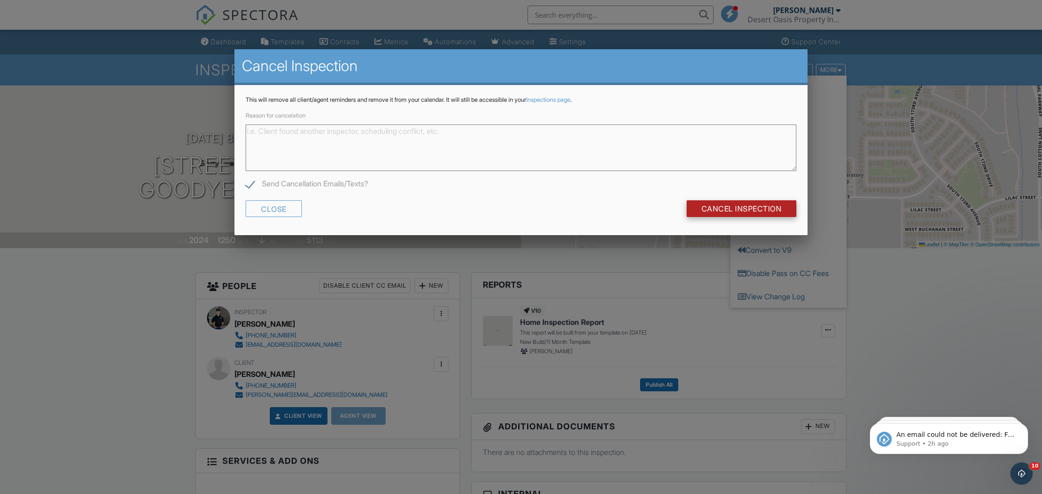
click at [728, 203] on input "Cancel Inspection" at bounding box center [741, 208] width 110 height 17
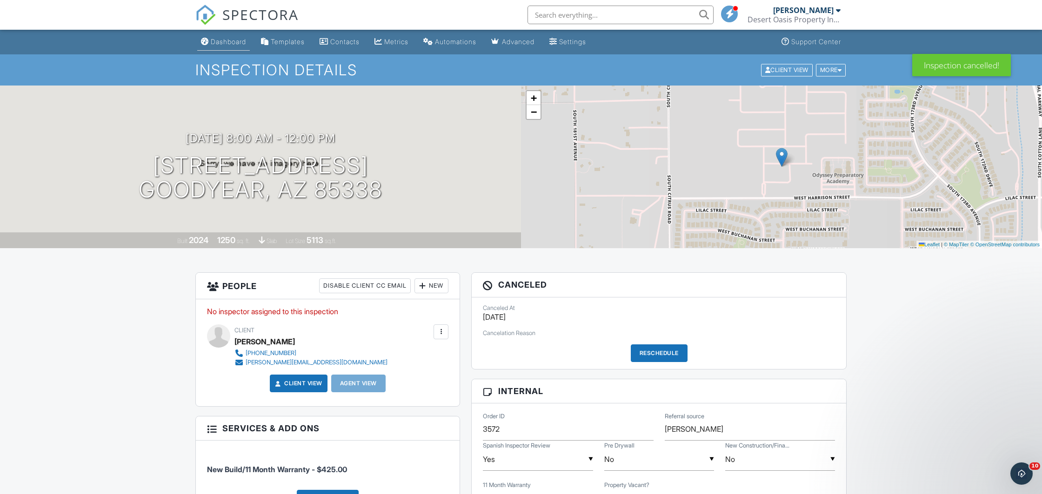
click at [223, 35] on link "Dashboard" at bounding box center [223, 41] width 53 height 17
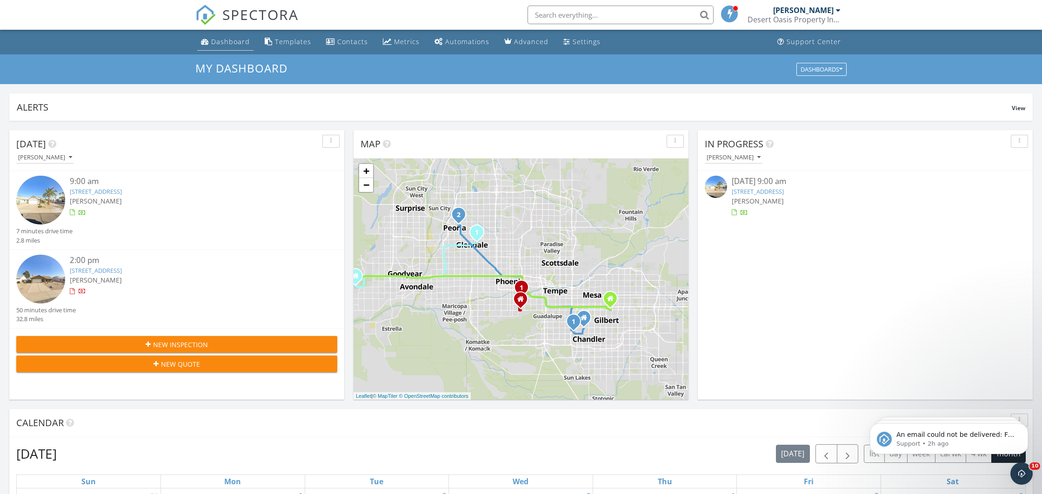
click at [222, 36] on link "Dashboard" at bounding box center [225, 41] width 56 height 17
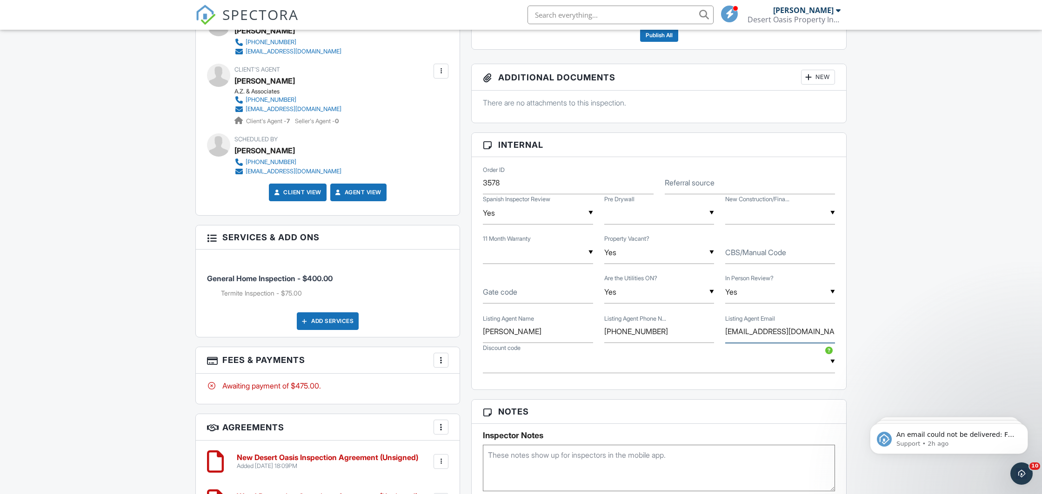
drag, startPoint x: 726, startPoint y: 333, endPoint x: 858, endPoint y: 329, distance: 132.6
click at [835, 329] on input "[EMAIL_ADDRESS][DOMAIN_NAME]" at bounding box center [780, 331] width 110 height 23
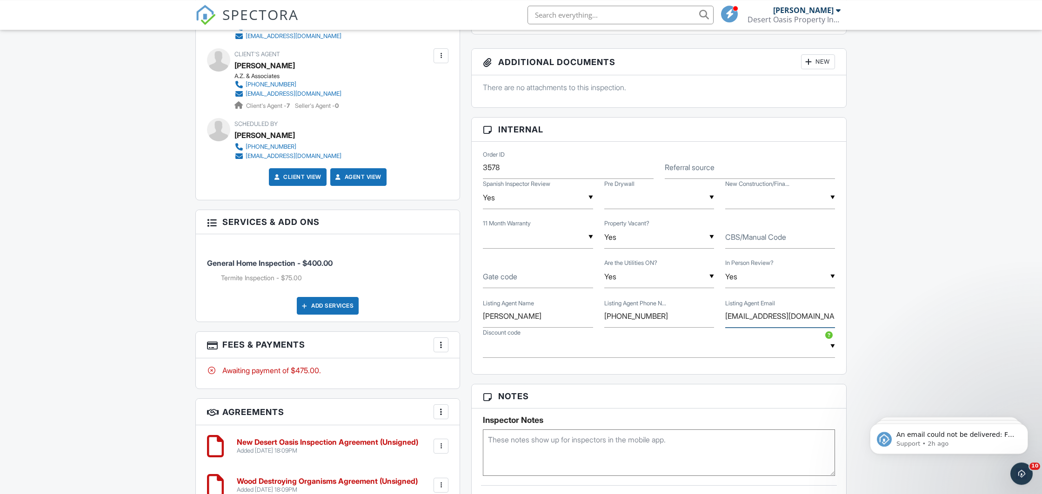
scroll to position [488, 0]
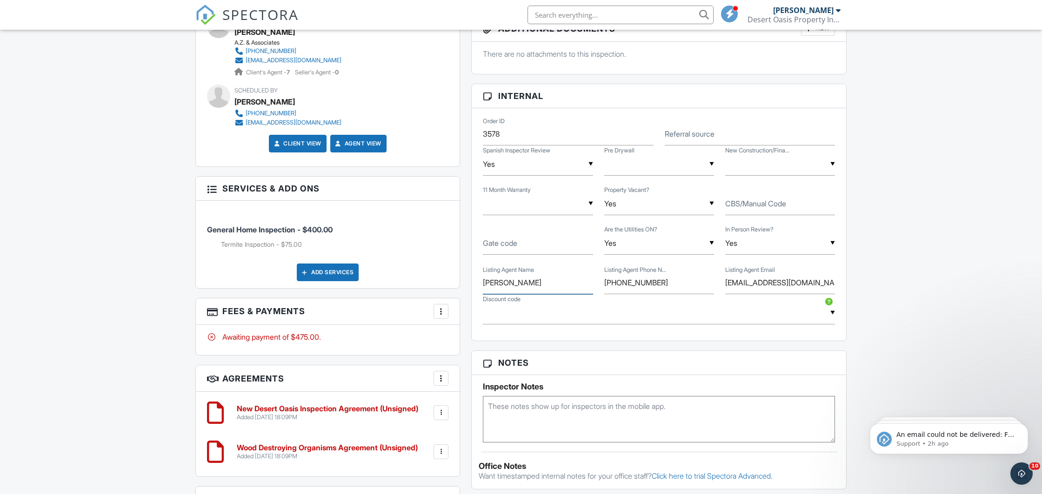
drag, startPoint x: 506, startPoint y: 284, endPoint x: 482, endPoint y: 284, distance: 24.6
click at [483, 284] on input "Martha Mcnally" at bounding box center [538, 283] width 110 height 23
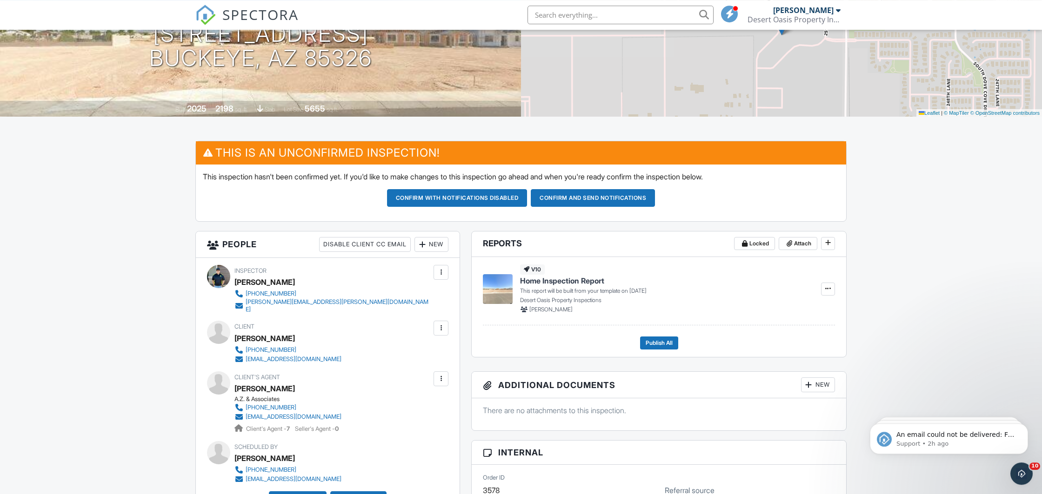
scroll to position [98, 0]
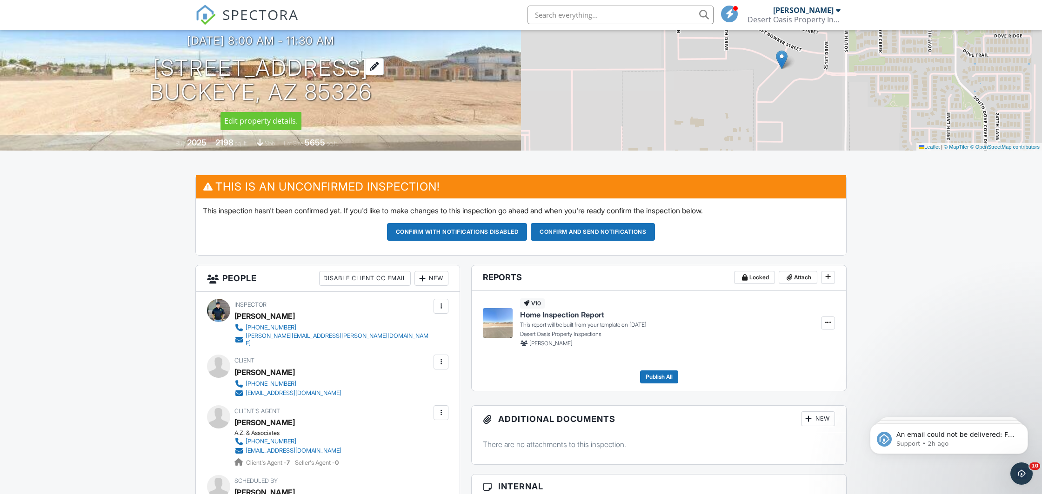
drag, startPoint x: 156, startPoint y: 72, endPoint x: 365, endPoint y: 101, distance: 211.3
click at [365, 101] on h1 "5585 S 253rd Ave Buckeye, AZ 85326" at bounding box center [260, 80] width 223 height 49
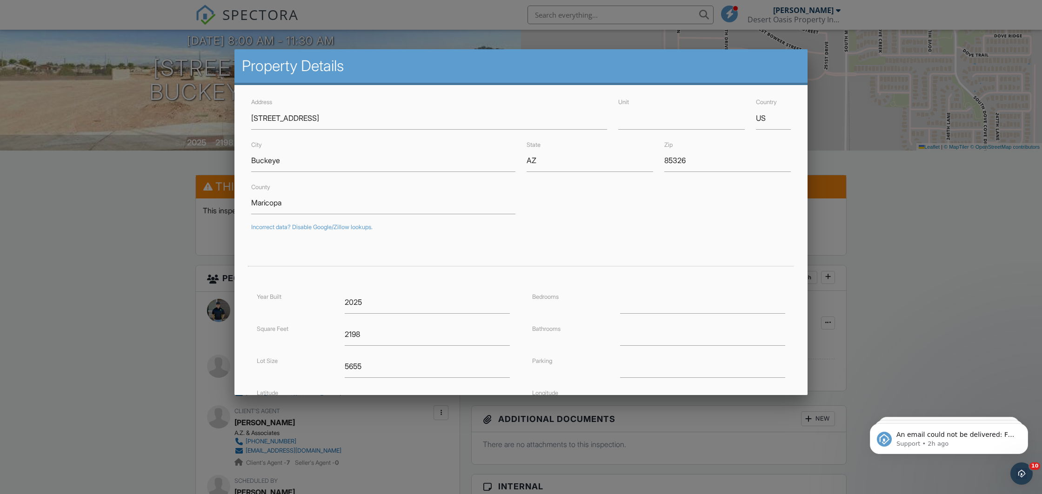
drag, startPoint x: 0, startPoint y: 355, endPoint x: 18, endPoint y: 349, distance: 19.3
click at [0, 355] on div at bounding box center [521, 263] width 1042 height 618
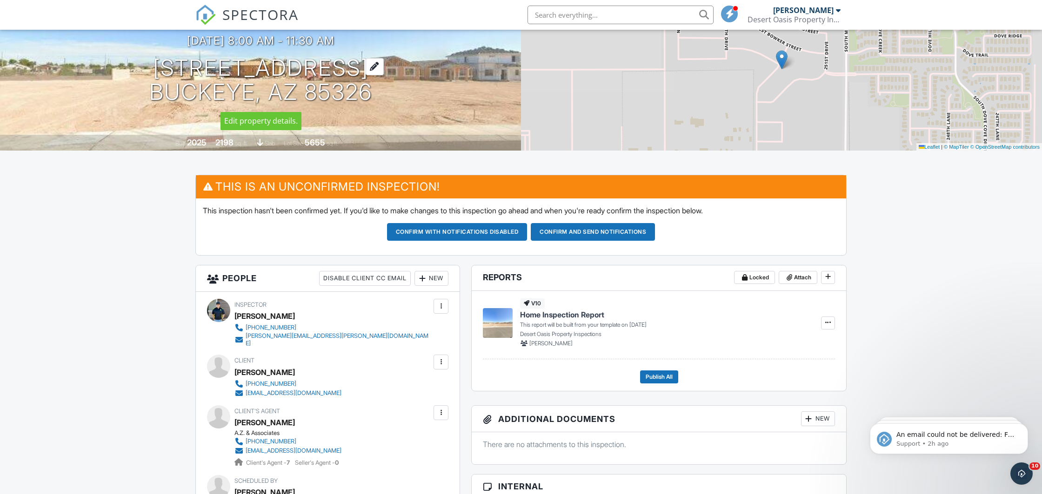
drag, startPoint x: 338, startPoint y: 95, endPoint x: 161, endPoint y: 73, distance: 178.5
click at [161, 73] on div "10/04/2025 8:00 am - 11:30 am 5585 S 253rd Ave Buckeye, AZ 85326" at bounding box center [260, 69] width 521 height 70
copy h1 "5585 S 253rd Ave Buckeye, AZ 85326"
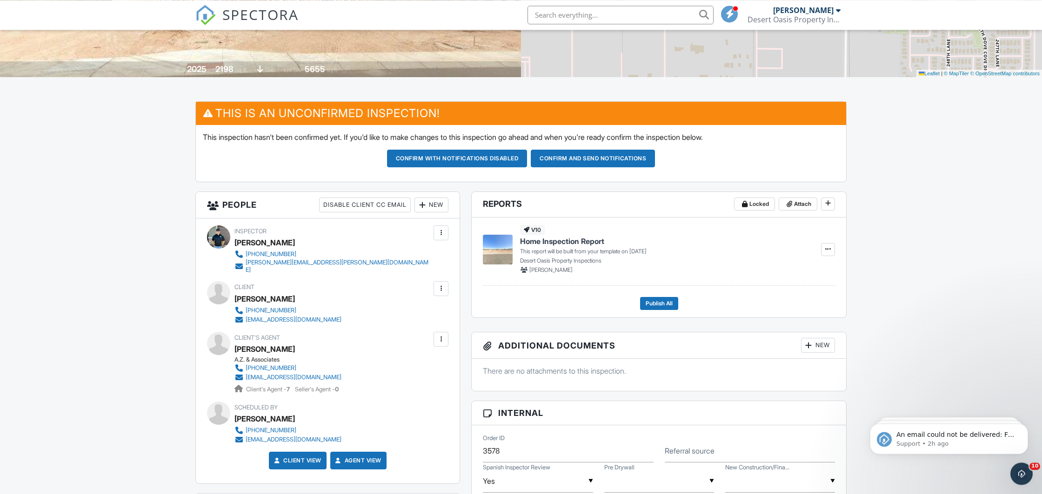
scroll to position [195, 0]
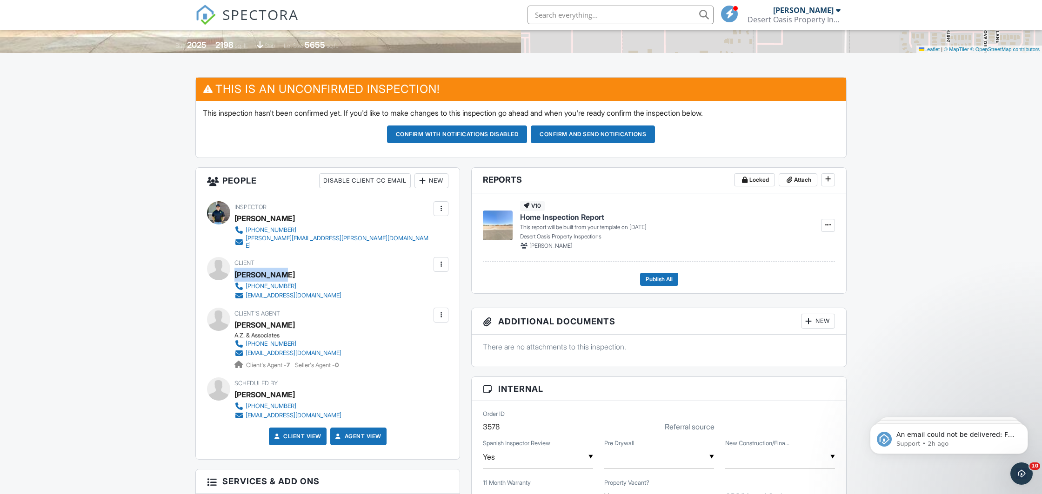
drag, startPoint x: 236, startPoint y: 270, endPoint x: 285, endPoint y: 267, distance: 49.4
click at [285, 268] on div "Adolfo caro" at bounding box center [291, 275] width 114 height 14
copy div "Adolfo caro"
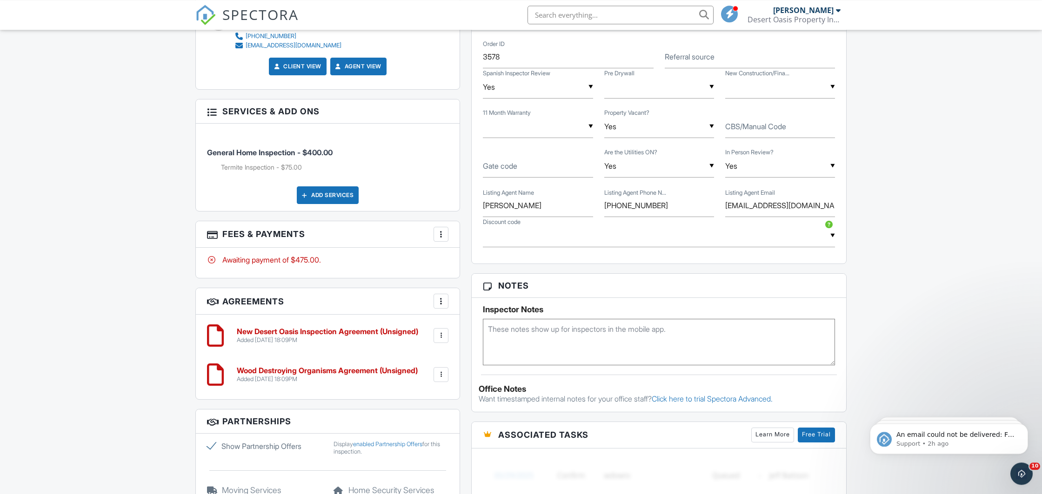
scroll to position [586, 0]
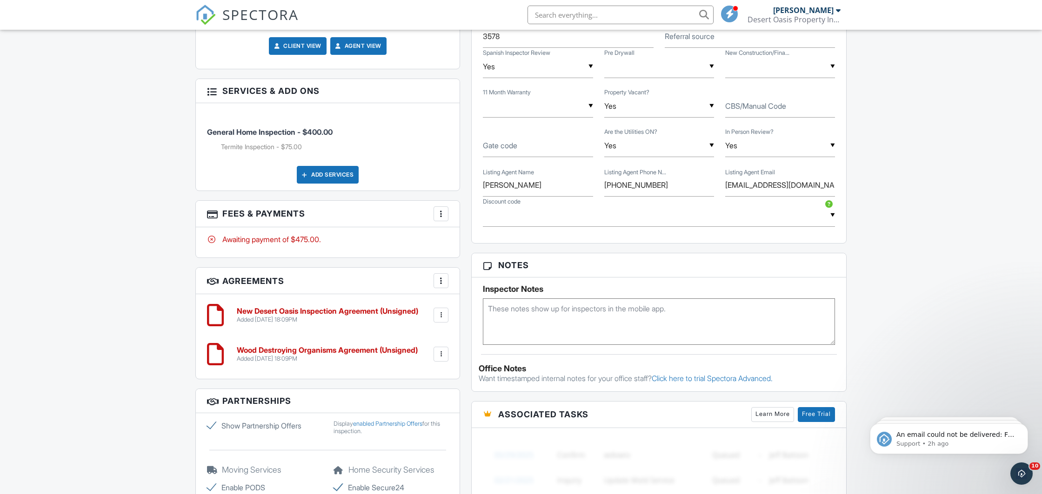
click at [440, 209] on div at bounding box center [440, 213] width 9 height 9
click at [475, 264] on li "Add Services" at bounding box center [487, 265] width 97 height 23
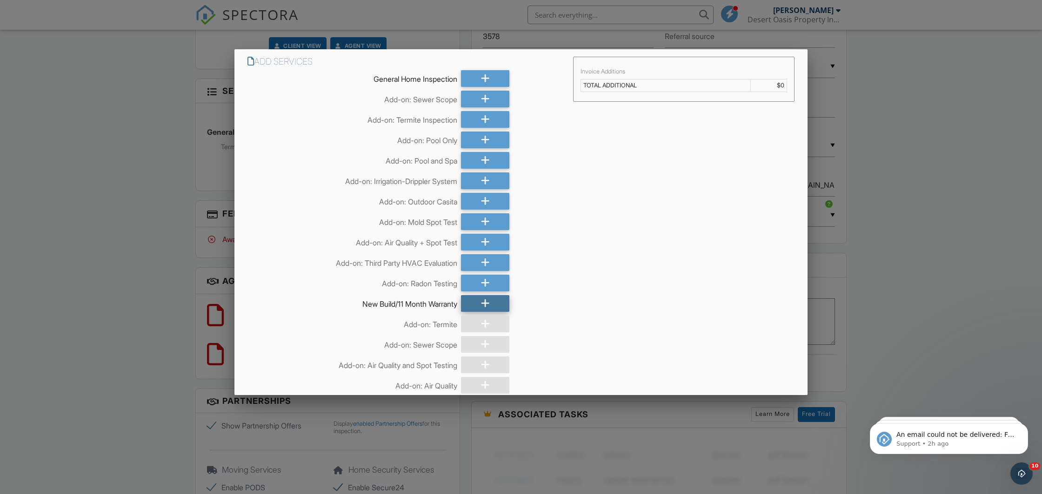
click at [479, 305] on div at bounding box center [485, 303] width 49 height 17
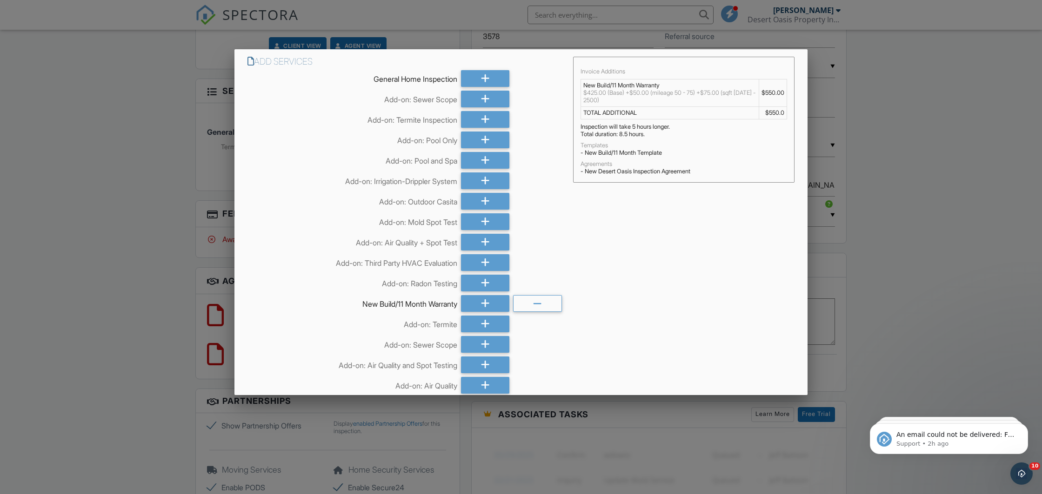
scroll to position [269, 0]
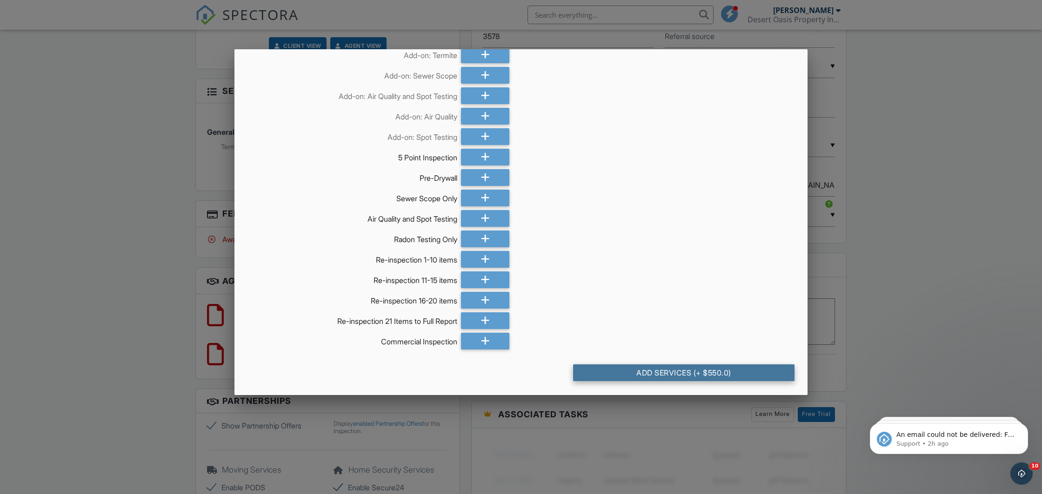
click at [625, 375] on div "Add Services (+ $550.0)" at bounding box center [683, 373] width 221 height 17
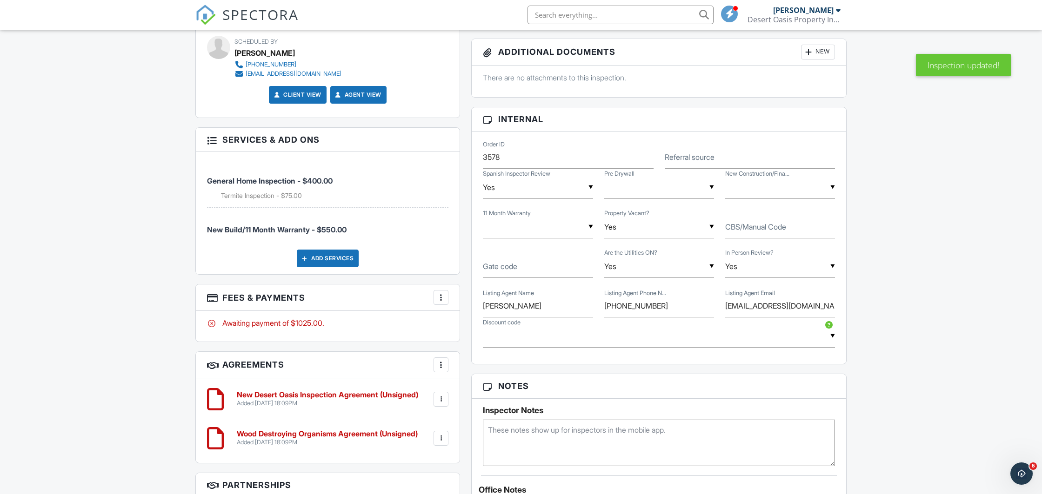
click at [446, 296] on div "More" at bounding box center [440, 297] width 15 height 15
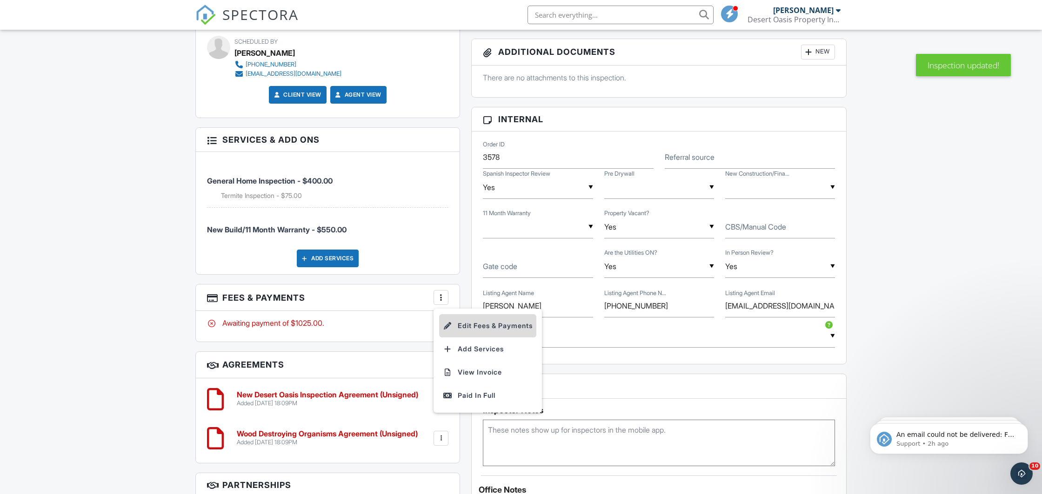
click at [464, 322] on li "Edit Fees & Payments" at bounding box center [487, 325] width 97 height 23
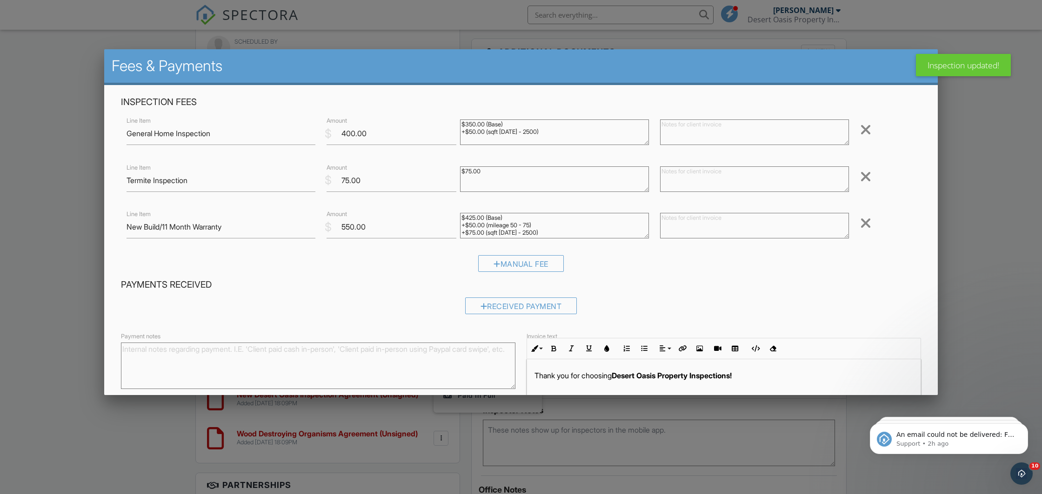
click at [868, 127] on div at bounding box center [865, 129] width 11 height 15
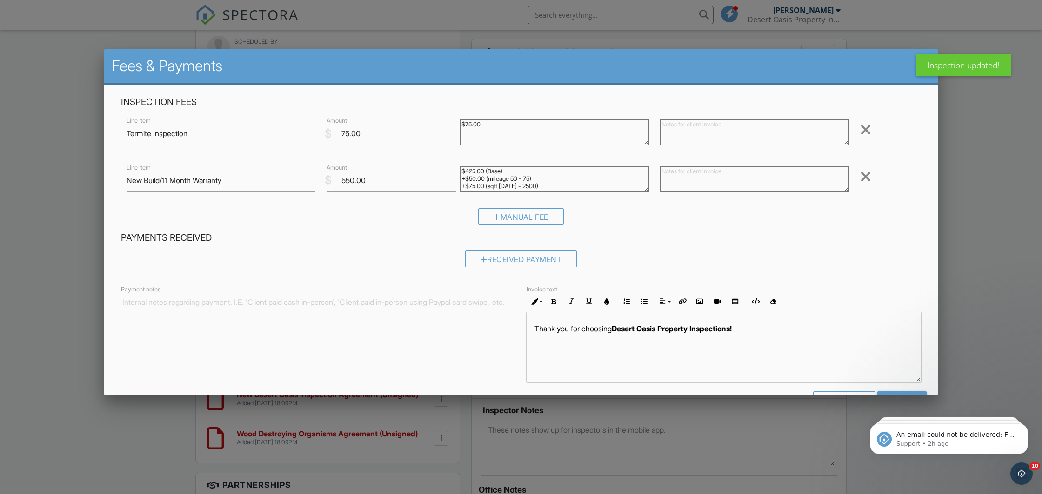
scroll to position [27, 0]
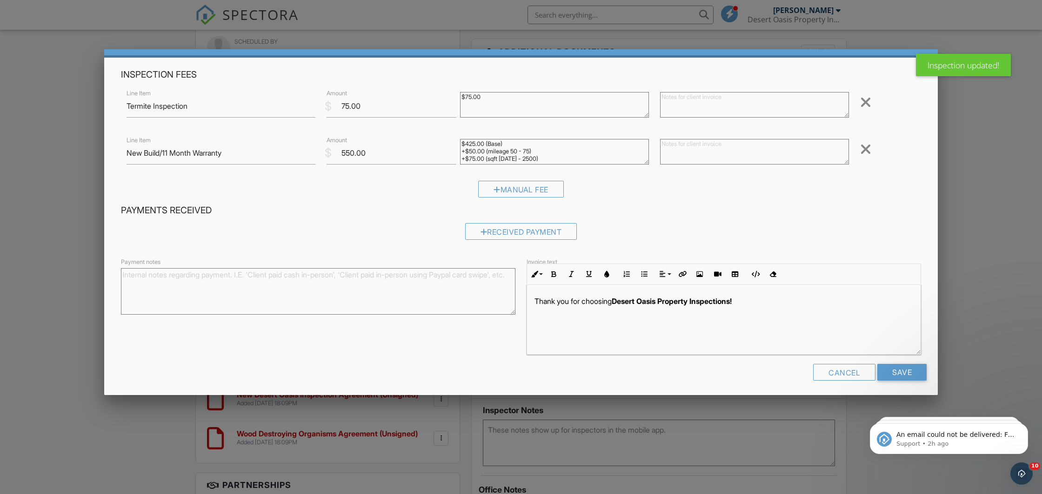
click at [908, 360] on form "Inspection Fees Line Item General Home Inspection $ Amount 400.00 $350.00 (Base…" at bounding box center [520, 228] width 811 height 319
click at [907, 365] on input "Save" at bounding box center [901, 372] width 49 height 17
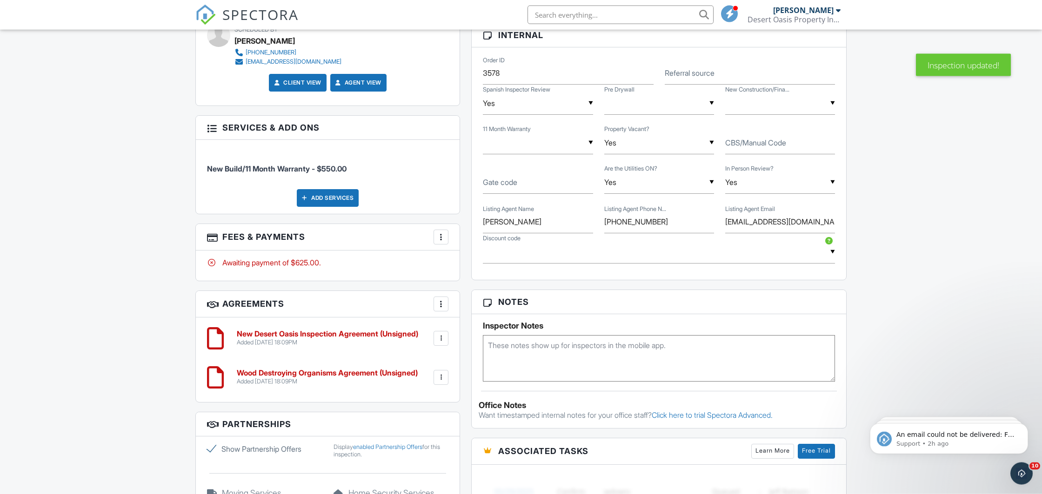
scroll to position [586, 0]
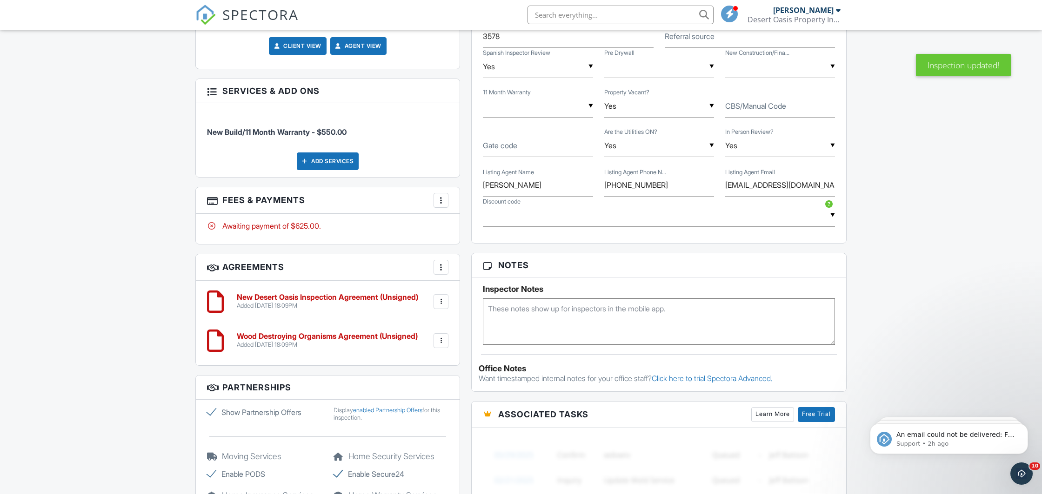
click at [440, 196] on div at bounding box center [440, 200] width 9 height 9
click at [469, 219] on li "Edit Fees & Payments" at bounding box center [487, 228] width 97 height 23
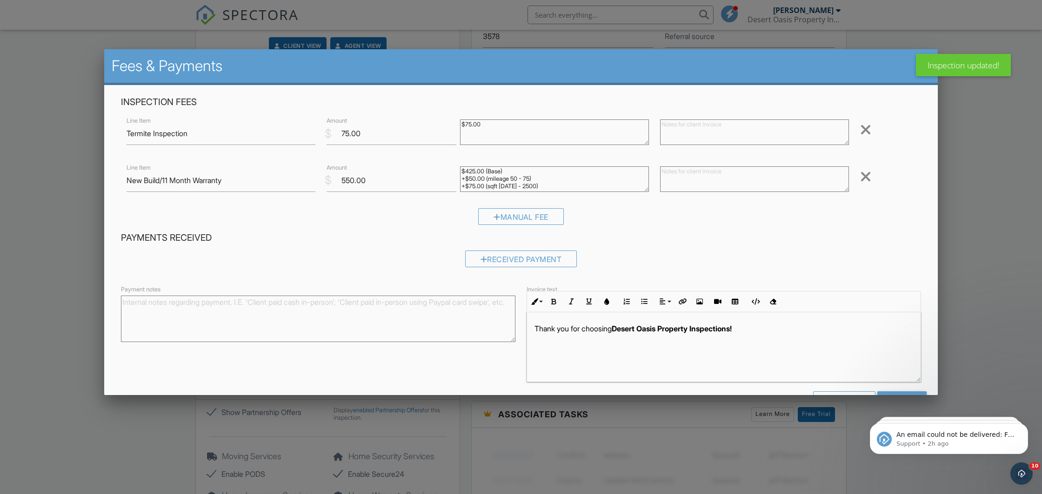
click at [860, 127] on div at bounding box center [865, 129] width 11 height 15
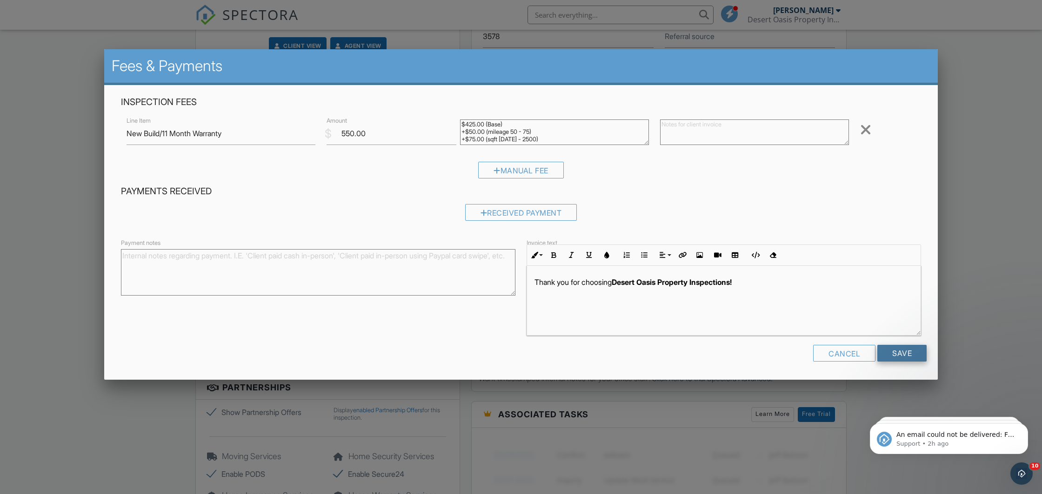
click at [902, 354] on input "Save" at bounding box center [901, 353] width 49 height 17
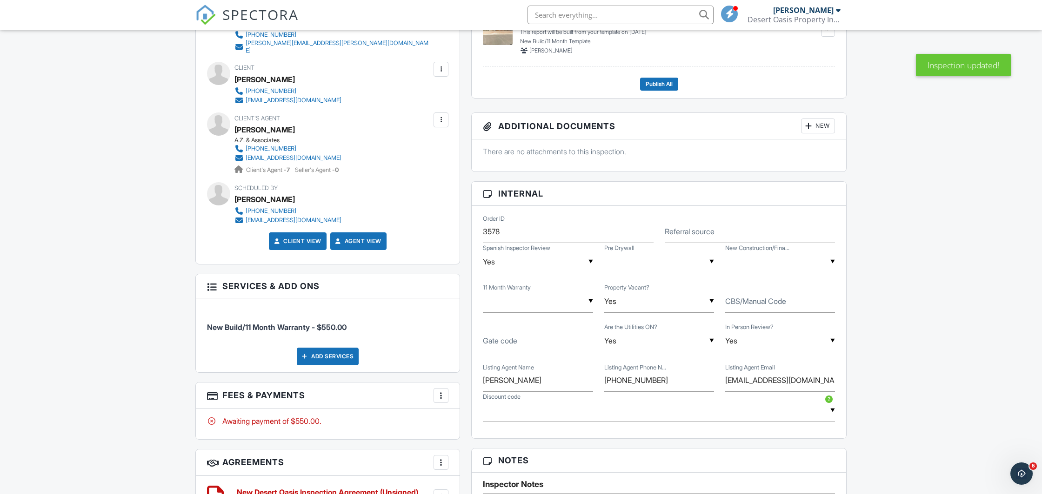
click at [345, 350] on div "Add Services" at bounding box center [328, 357] width 62 height 18
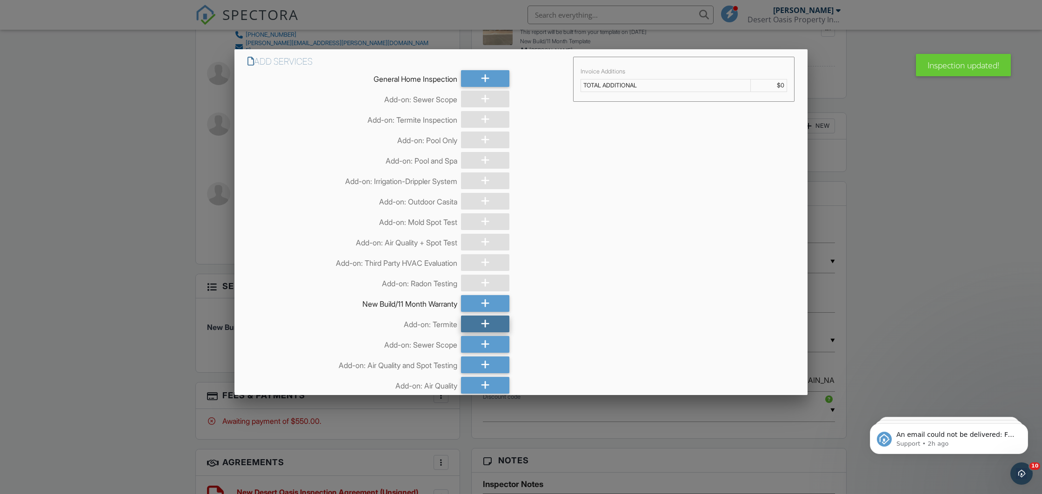
click at [480, 329] on div at bounding box center [485, 324] width 49 height 17
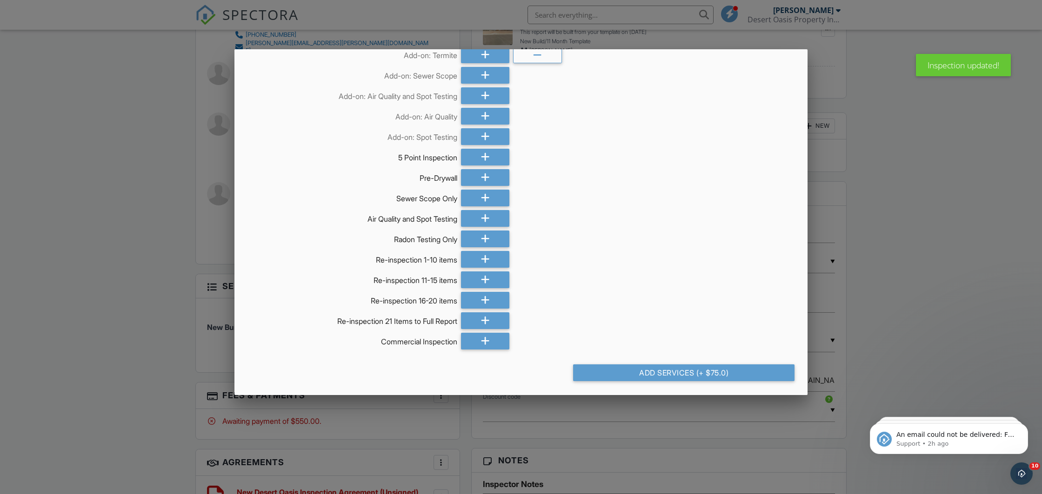
click at [681, 367] on div "Add Services (+ $75.0)" at bounding box center [683, 373] width 221 height 17
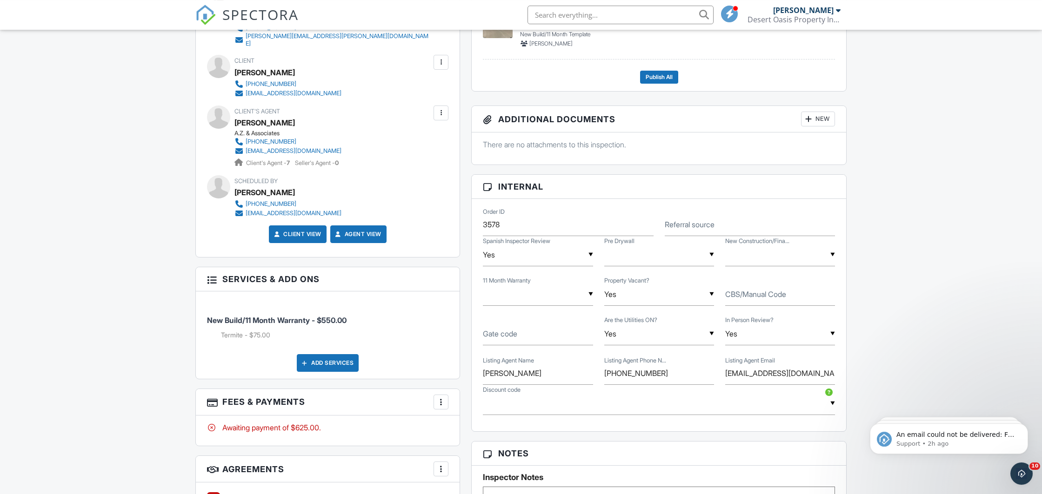
scroll to position [488, 0]
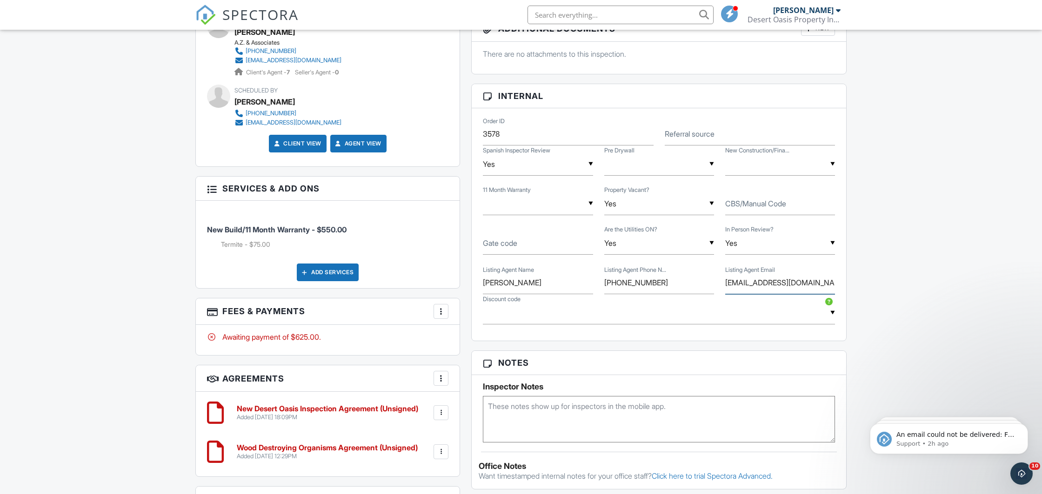
drag, startPoint x: 727, startPoint y: 285, endPoint x: 859, endPoint y: 280, distance: 132.6
click at [835, 280] on input "[EMAIL_ADDRESS][DOMAIN_NAME]" at bounding box center [780, 283] width 110 height 23
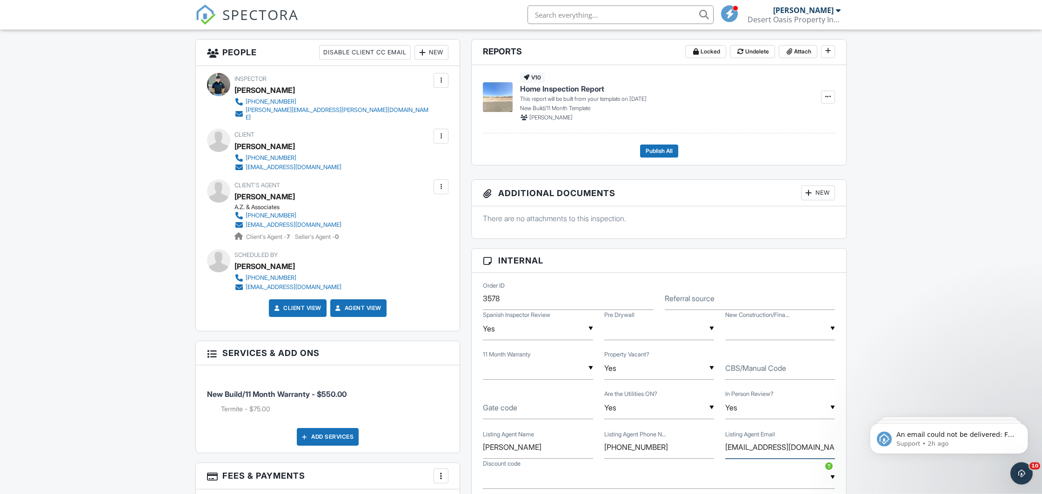
scroll to position [293, 0]
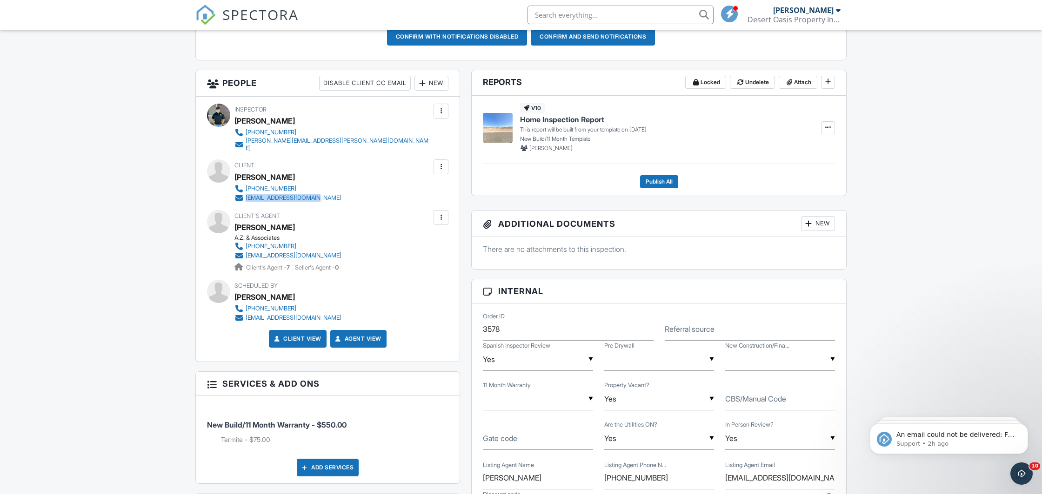
drag, startPoint x: 339, startPoint y: 193, endPoint x: 247, endPoint y: 198, distance: 91.7
click at [247, 198] on div "Client Adolfo caro 480-819-4397 adolfocaro92@gmail.com" at bounding box center [310, 180] width 152 height 43
click at [139, 290] on div "Dashboard Templates Contacts Metrics Automations Advanced Settings Support Cent…" at bounding box center [521, 444] width 1042 height 1414
click at [436, 214] on div at bounding box center [440, 217] width 15 height 15
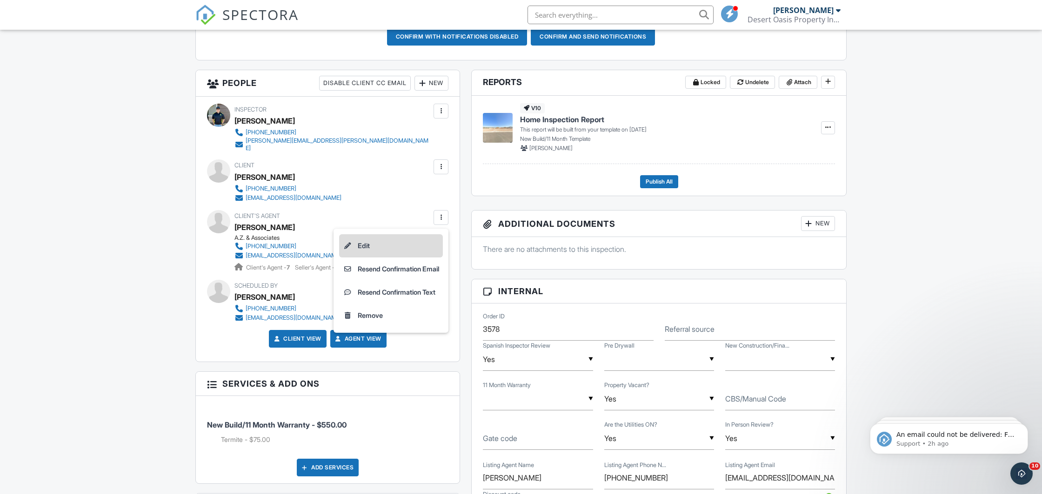
click at [369, 237] on li "Edit" at bounding box center [391, 245] width 104 height 23
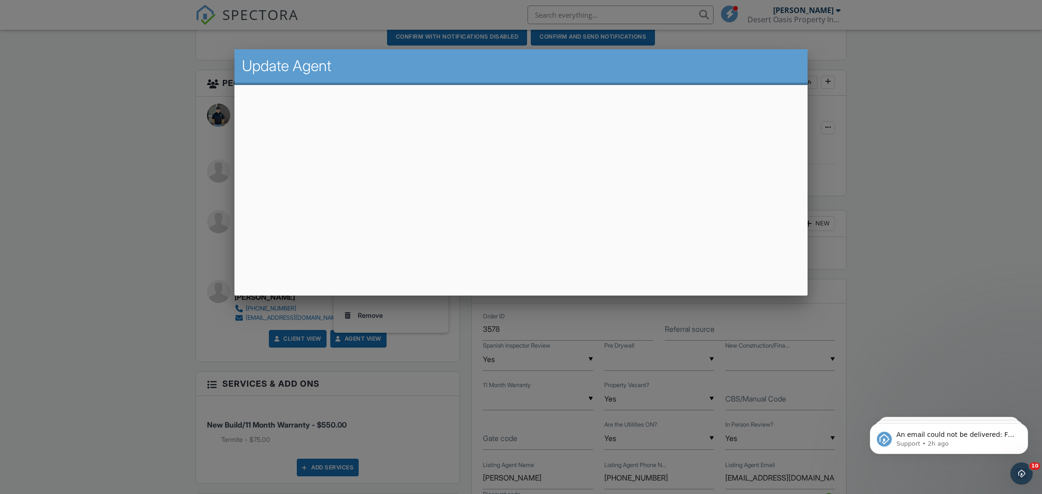
click at [151, 226] on div at bounding box center [521, 263] width 1042 height 618
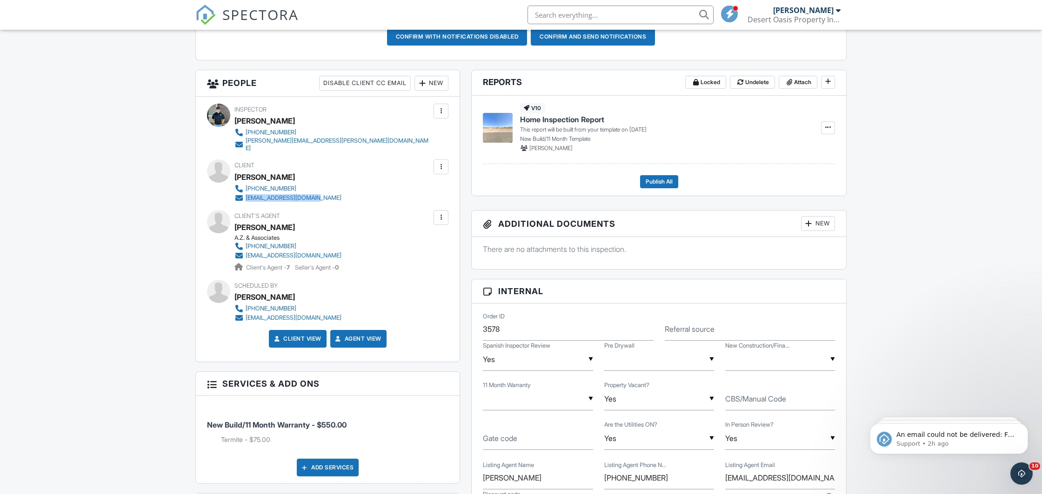
drag, startPoint x: 323, startPoint y: 195, endPoint x: 246, endPoint y: 199, distance: 76.8
click at [246, 199] on div "Inspector Omar Moreno (602)312-2602 omar.desertoasisinspections@gmail.com Make …" at bounding box center [328, 229] width 264 height 265
copy div "adolfocaro92@gmail.com"
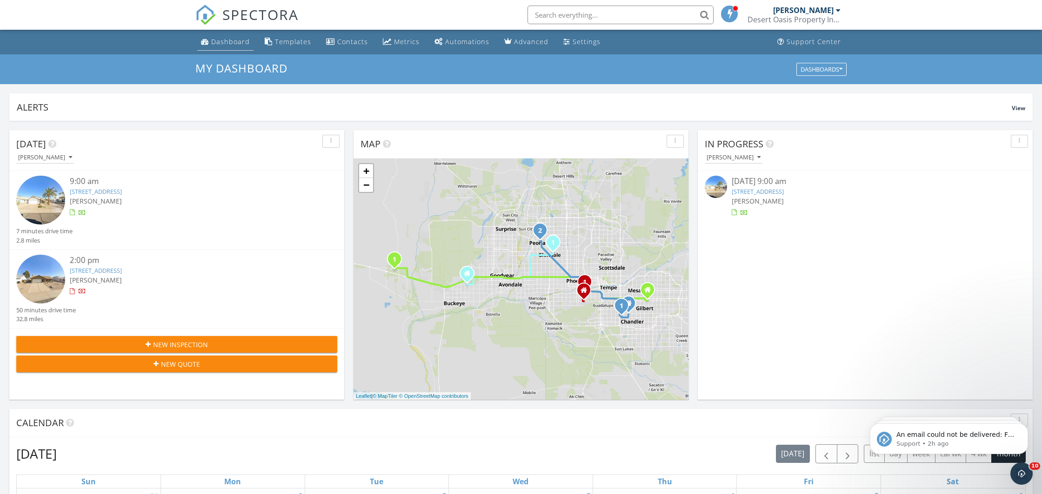
click at [227, 46] on link "Dashboard" at bounding box center [225, 41] width 56 height 17
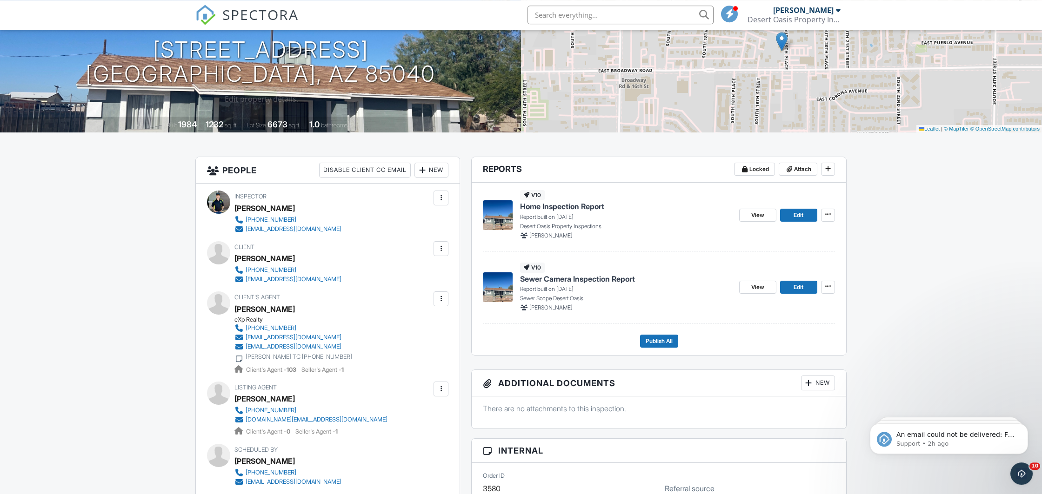
scroll to position [146, 0]
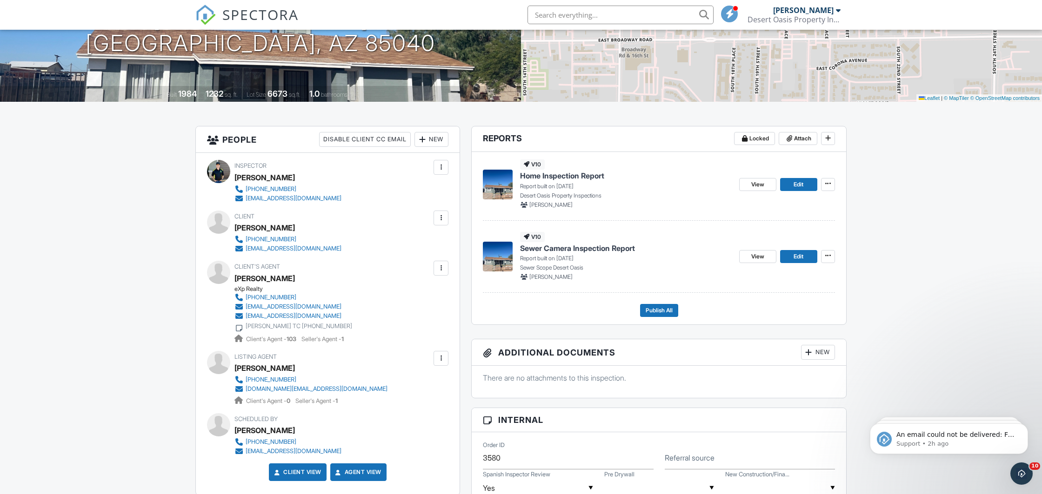
drag, startPoint x: 302, startPoint y: 232, endPoint x: 233, endPoint y: 228, distance: 68.9
click at [233, 228] on div "Client [PERSON_NAME] [PHONE_NUMBER] [EMAIL_ADDRESS][DOMAIN_NAME]" at bounding box center [327, 232] width 241 height 43
copy div "[PERSON_NAME]"
drag, startPoint x: 234, startPoint y: 215, endPoint x: 338, endPoint y: 246, distance: 109.2
click at [338, 246] on div "Client [PERSON_NAME] [PHONE_NUMBER] [EMAIL_ADDRESS][DOMAIN_NAME]" at bounding box center [327, 232] width 241 height 43
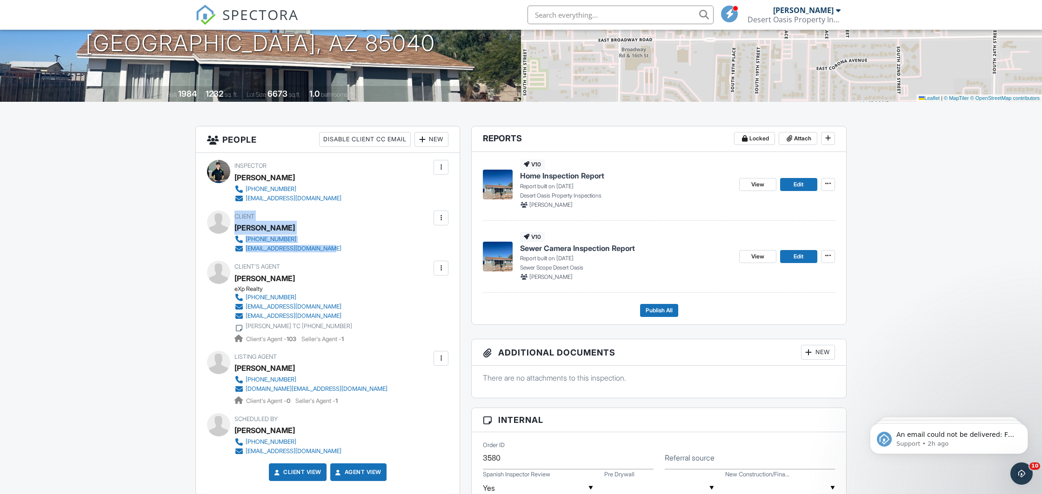
copy div "Client [PERSON_NAME] [PHONE_NUMBER] [EMAIL_ADDRESS][DOMAIN_NAME]"
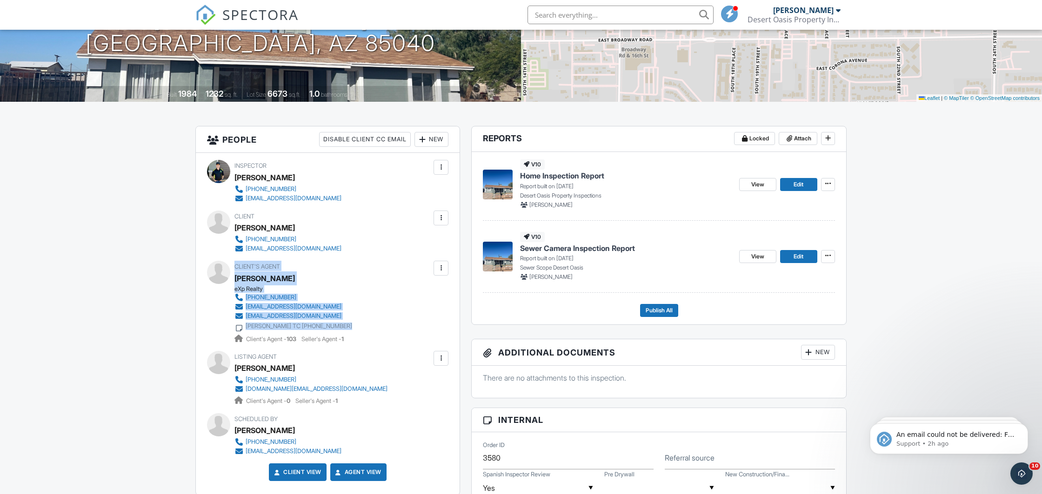
drag, startPoint x: 236, startPoint y: 265, endPoint x: 372, endPoint y: 324, distance: 147.9
click at [372, 324] on div "Client's Agent [PERSON_NAME] eXp Realty [PHONE_NUMBER] [EMAIL_ADDRESS][DOMAIN_N…" at bounding box center [315, 302] width 162 height 83
copy div "Client's Agent [PERSON_NAME] eXp Realty [PHONE_NUMBER] [EMAIL_ADDRESS][DOMAIN_N…"
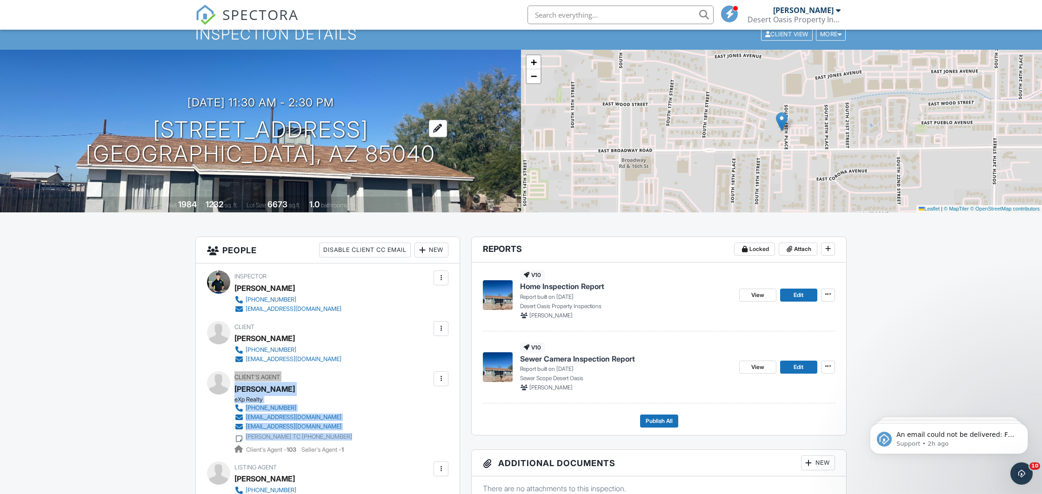
scroll to position [0, 0]
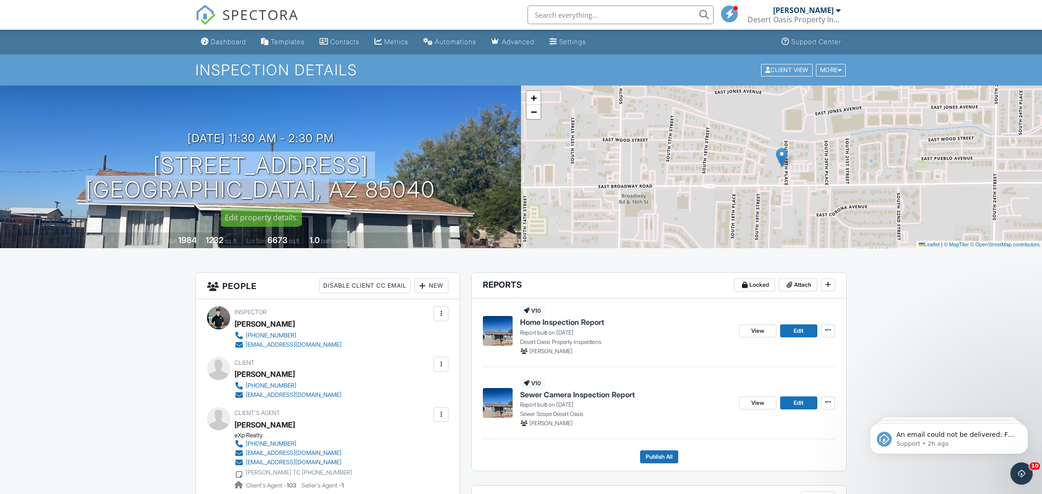
drag, startPoint x: 178, startPoint y: 162, endPoint x: 378, endPoint y: 191, distance: 202.5
click at [378, 191] on div "[DATE] 11:30 am - 2:30 pm [STREET_ADDRESS] [GEOGRAPHIC_DATA], AZ 85040" at bounding box center [260, 167] width 521 height 70
copy h1 "[STREET_ADDRESS]"
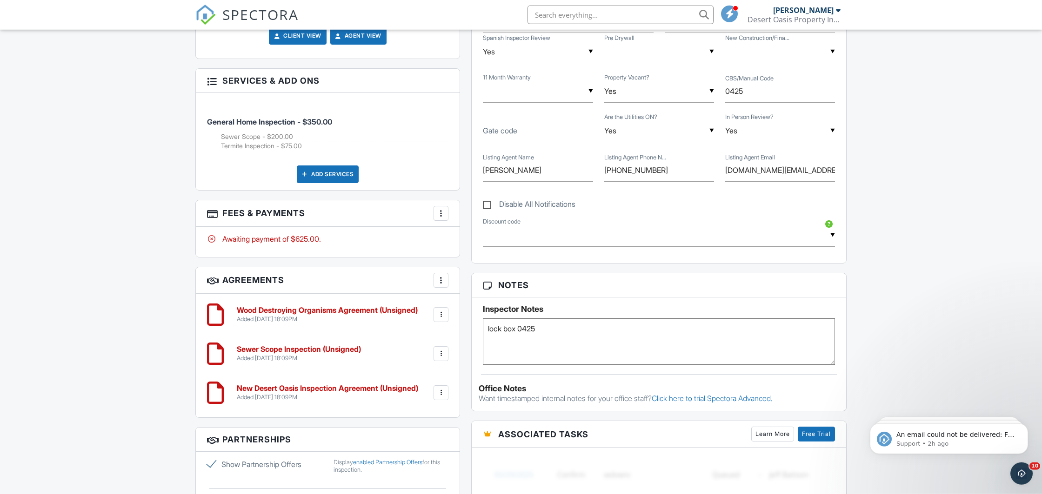
scroll to position [586, 0]
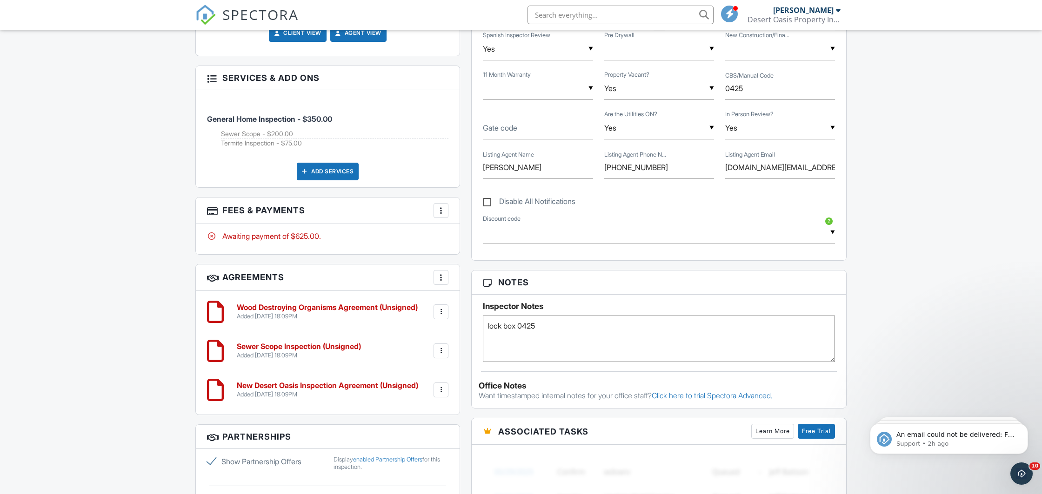
click at [602, 332] on textarea "lock box 0425" at bounding box center [659, 339] width 352 height 46
type textarea "lock box 0425 client review 2:30pm added to gorilla"
click at [123, 305] on div "Dashboard Templates Contacts Metrics Automations Advanced Settings Support Cent…" at bounding box center [521, 270] width 1042 height 1652
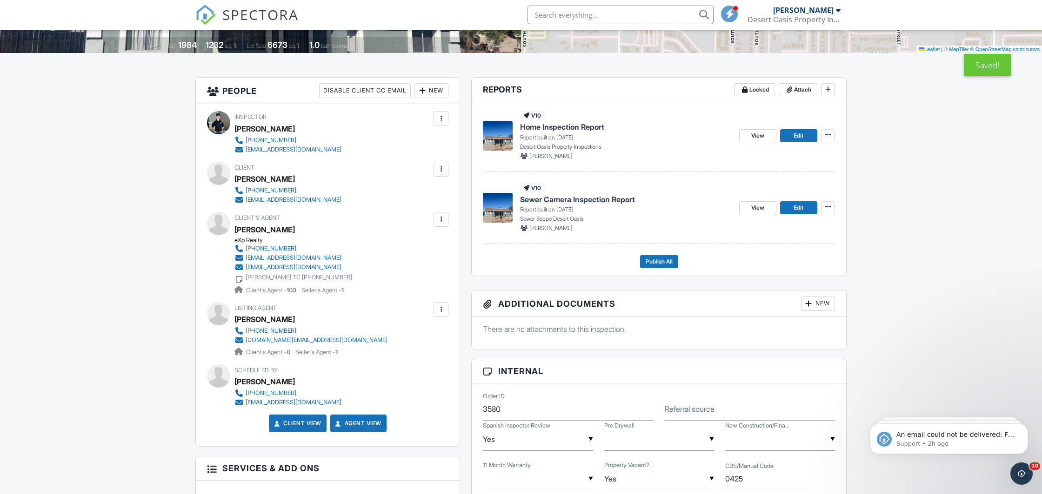
scroll to position [0, 0]
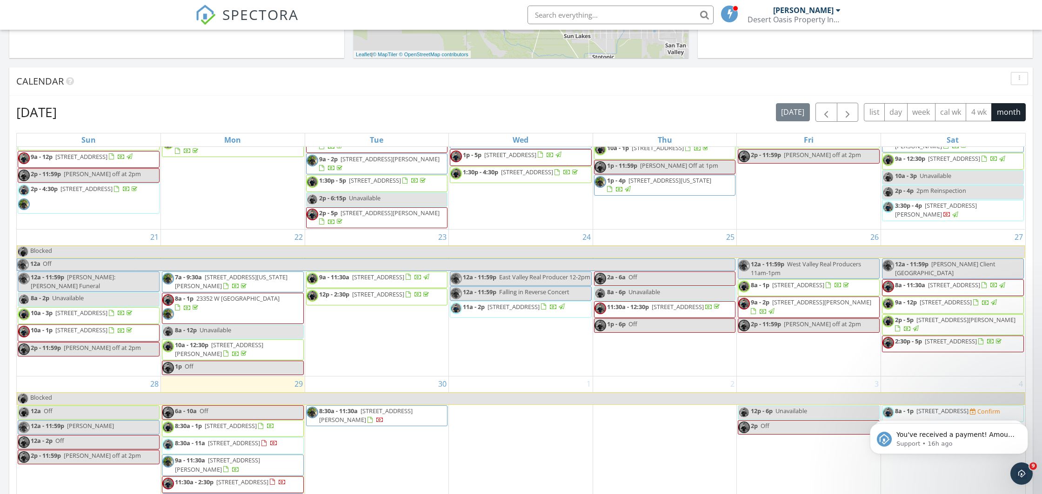
scroll to position [537, 0]
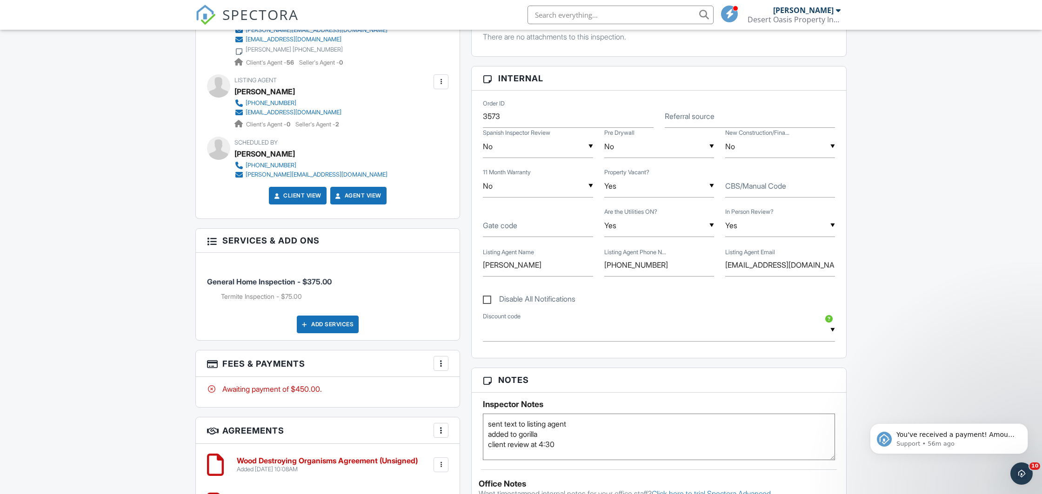
click at [764, 189] on label "CBS/Manual Code" at bounding box center [755, 186] width 61 height 10
click at [764, 189] on input "CBS/Manual Code" at bounding box center [780, 186] width 110 height 23
type input "3333333"
drag, startPoint x: 578, startPoint y: 427, endPoint x: 420, endPoint y: 427, distance: 158.1
click at [483, 426] on textarea "sent text to listing agent added to gorilla client review at 4:30" at bounding box center [659, 437] width 352 height 46
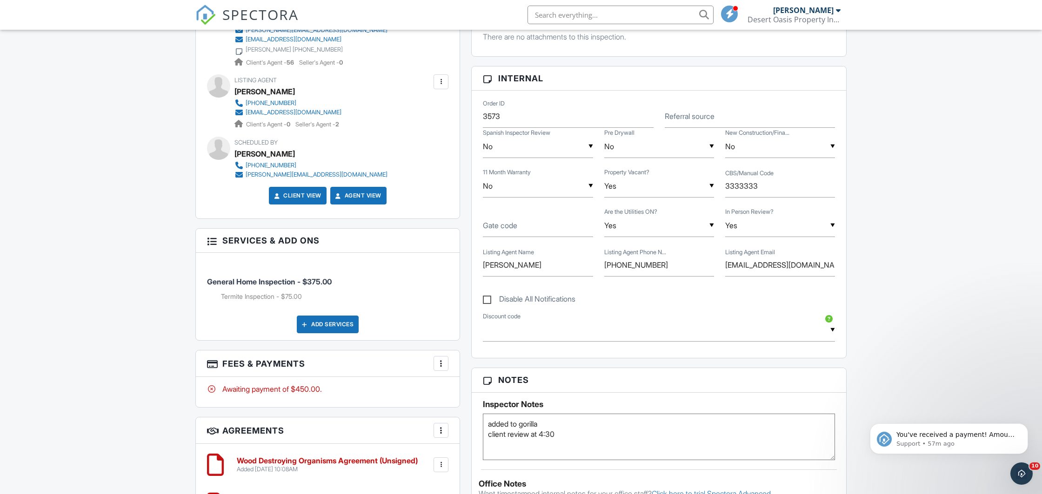
type textarea "added to gorilla client review at 4:30"
click at [174, 332] on div "Dashboard Templates Contacts Metrics Automations Advanced Settings Support Cent…" at bounding box center [521, 481] width 1042 height 1735
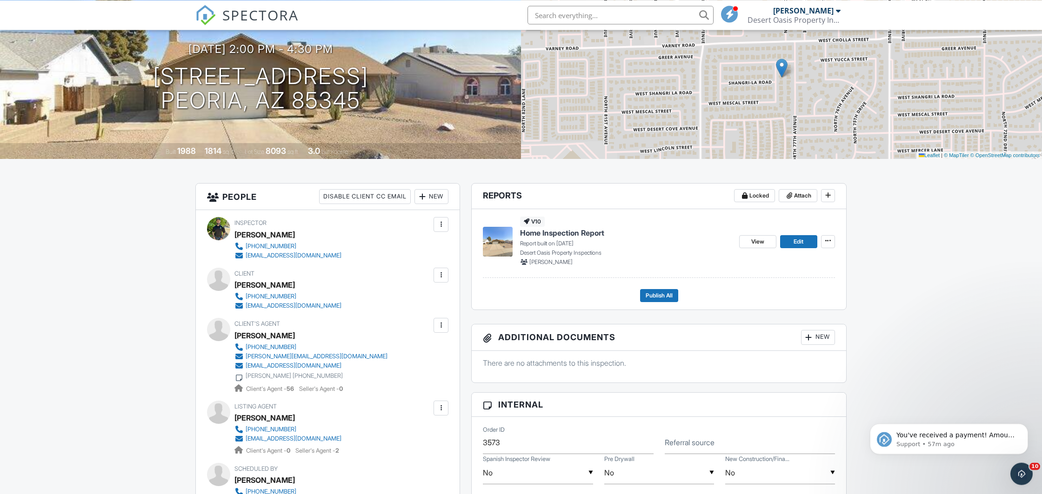
scroll to position [146, 0]
